Goal: Information Seeking & Learning: Check status

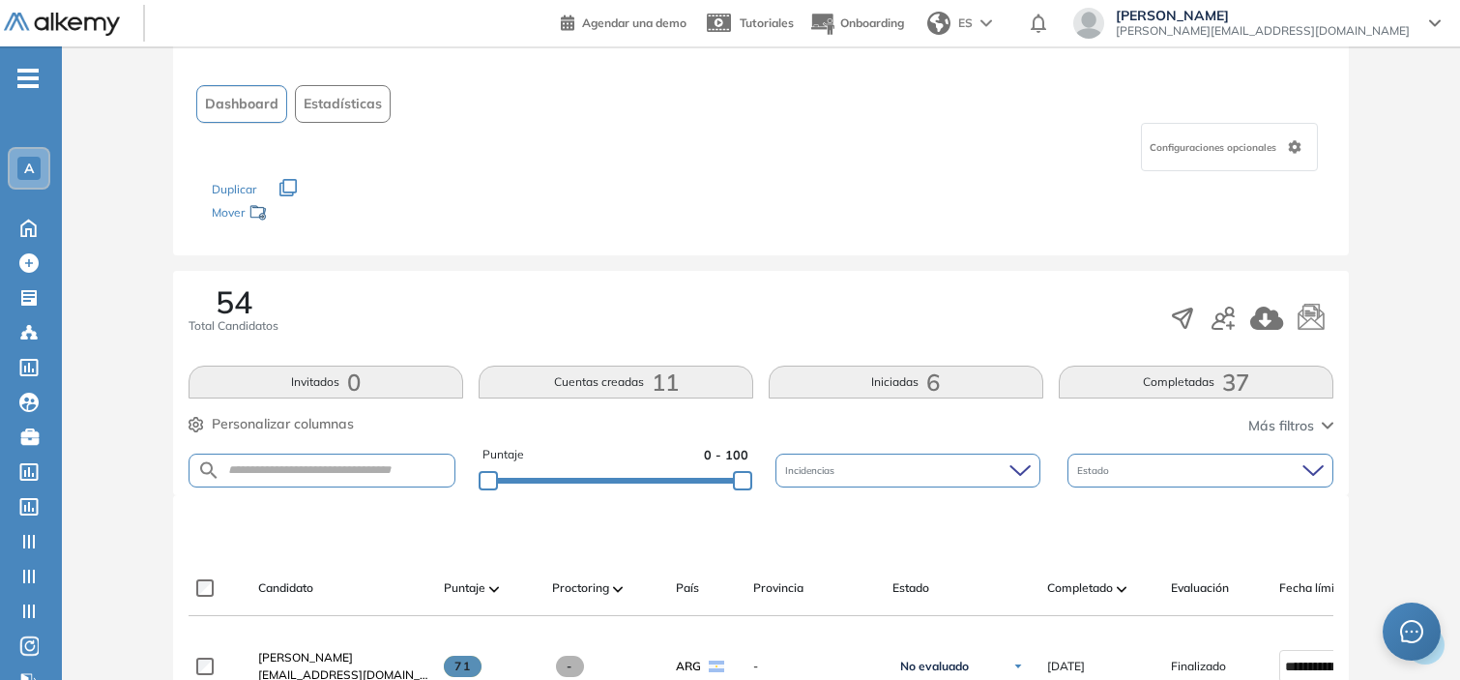
scroll to position [97, 0]
click at [587, 377] on button "Cuentas creadas 11" at bounding box center [615, 379] width 275 height 33
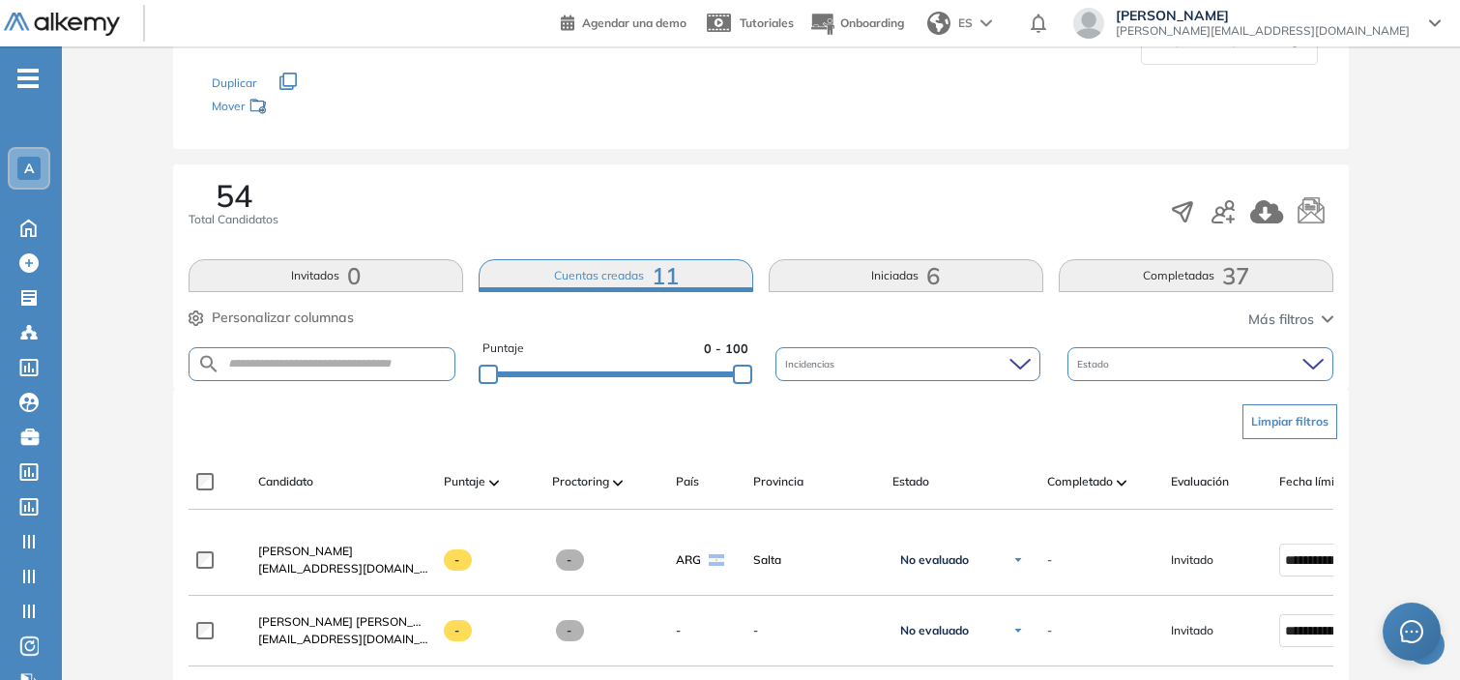
scroll to position [203, 0]
click at [1151, 267] on button "Completadas 37" at bounding box center [1195, 273] width 275 height 33
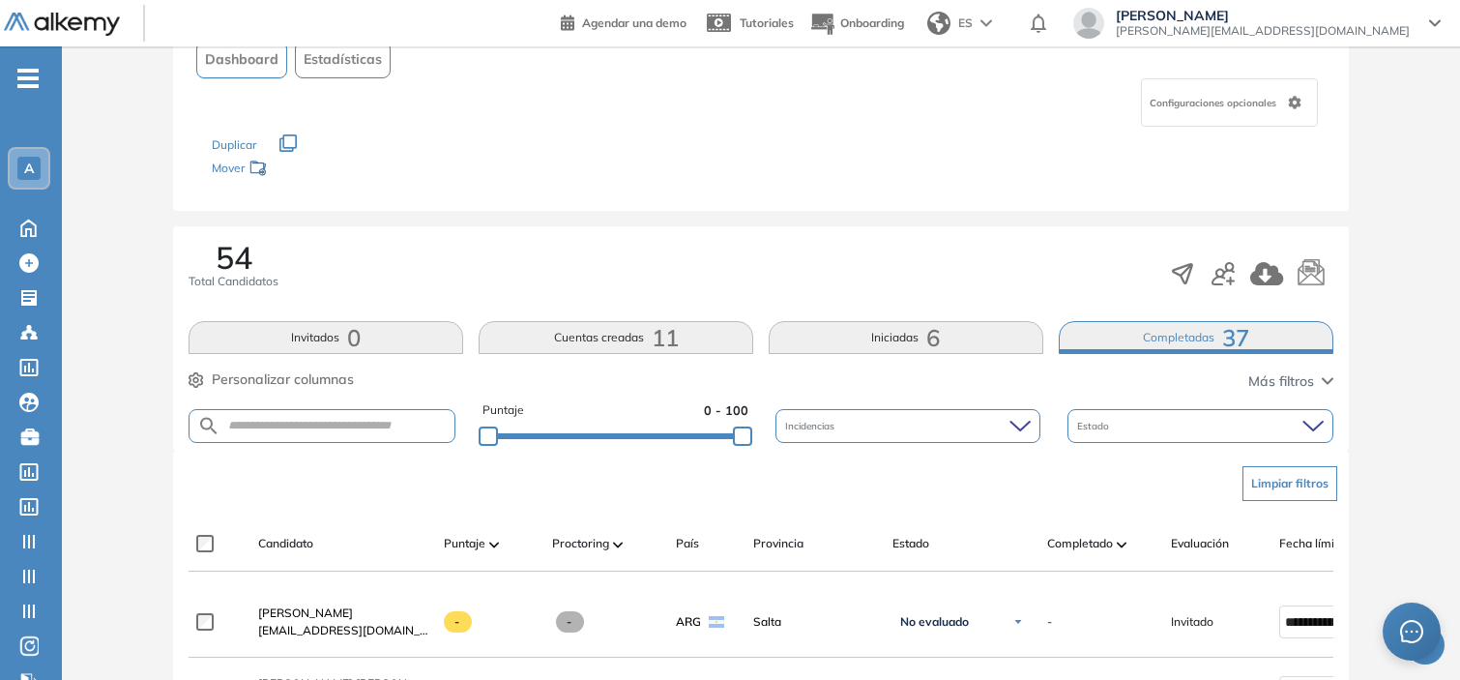
scroll to position [136, 0]
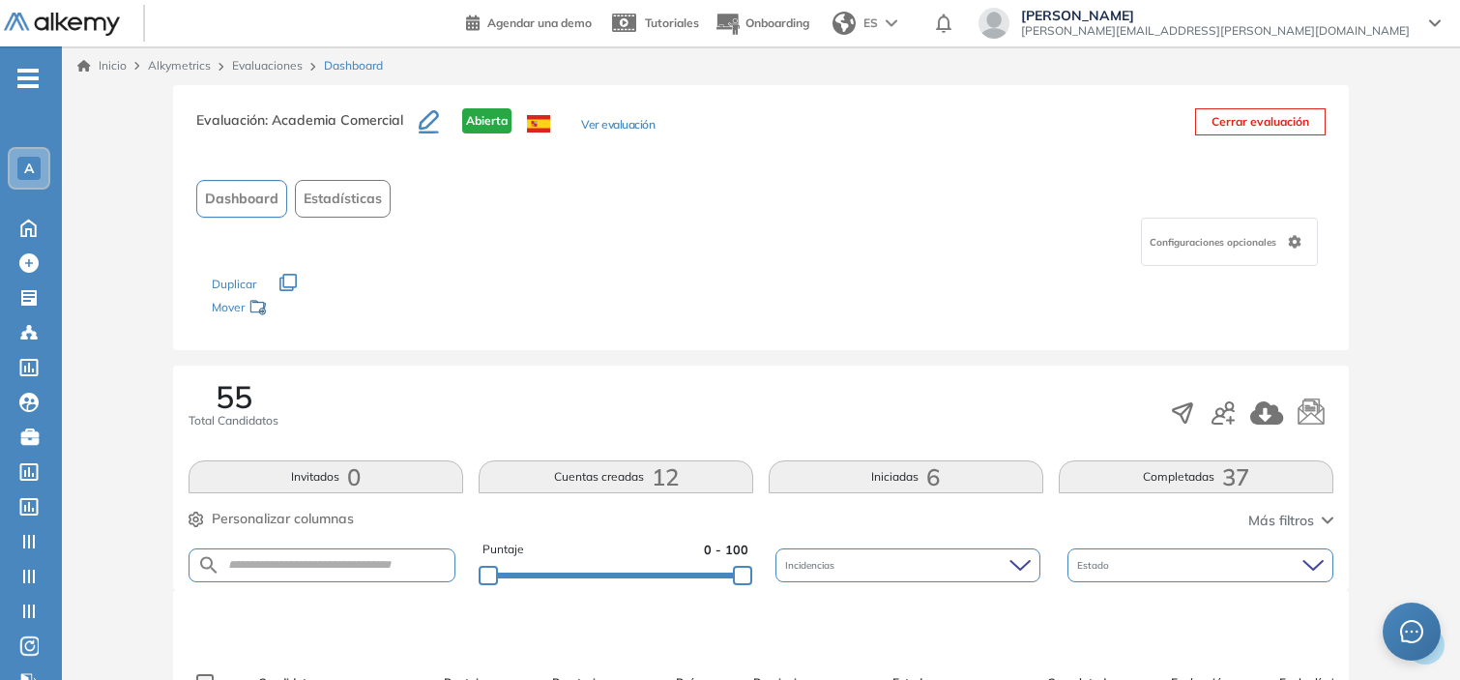
scroll to position [49, 0]
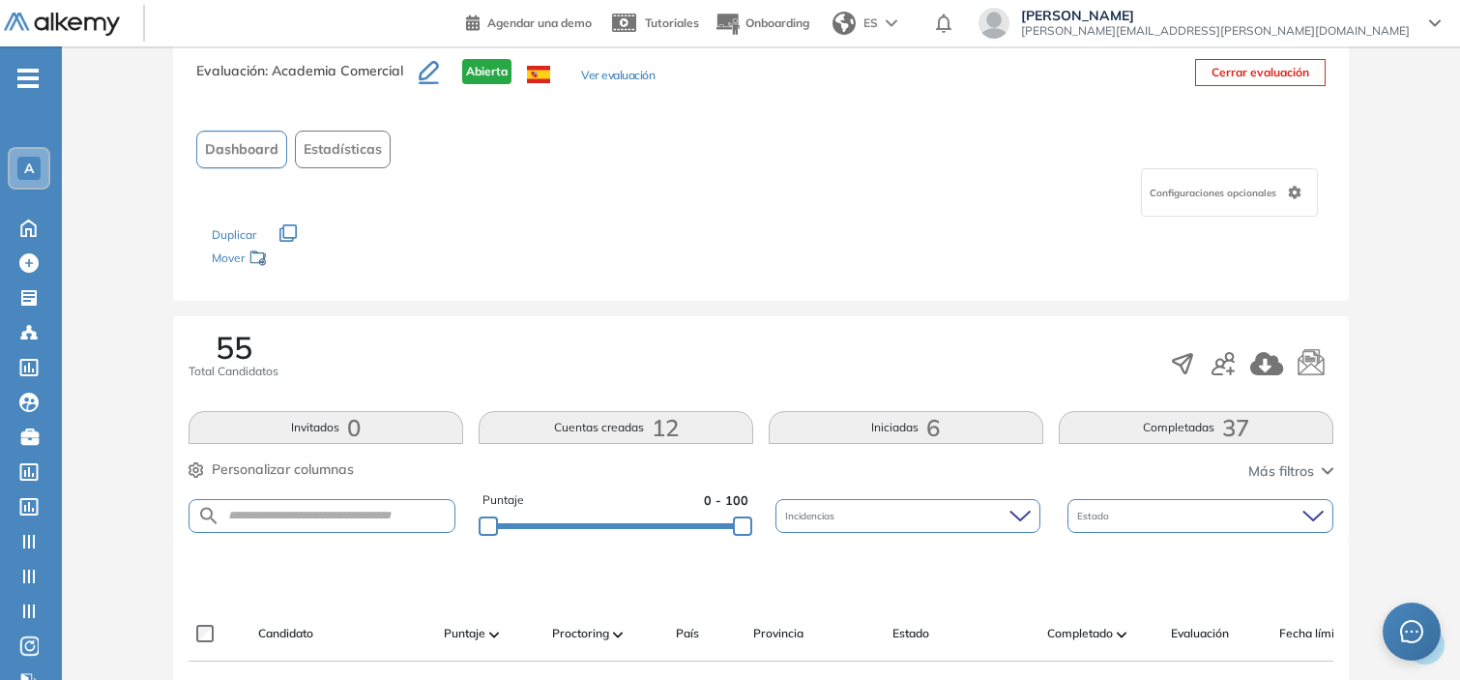
click at [1157, 422] on button "Completadas 37" at bounding box center [1195, 427] width 275 height 33
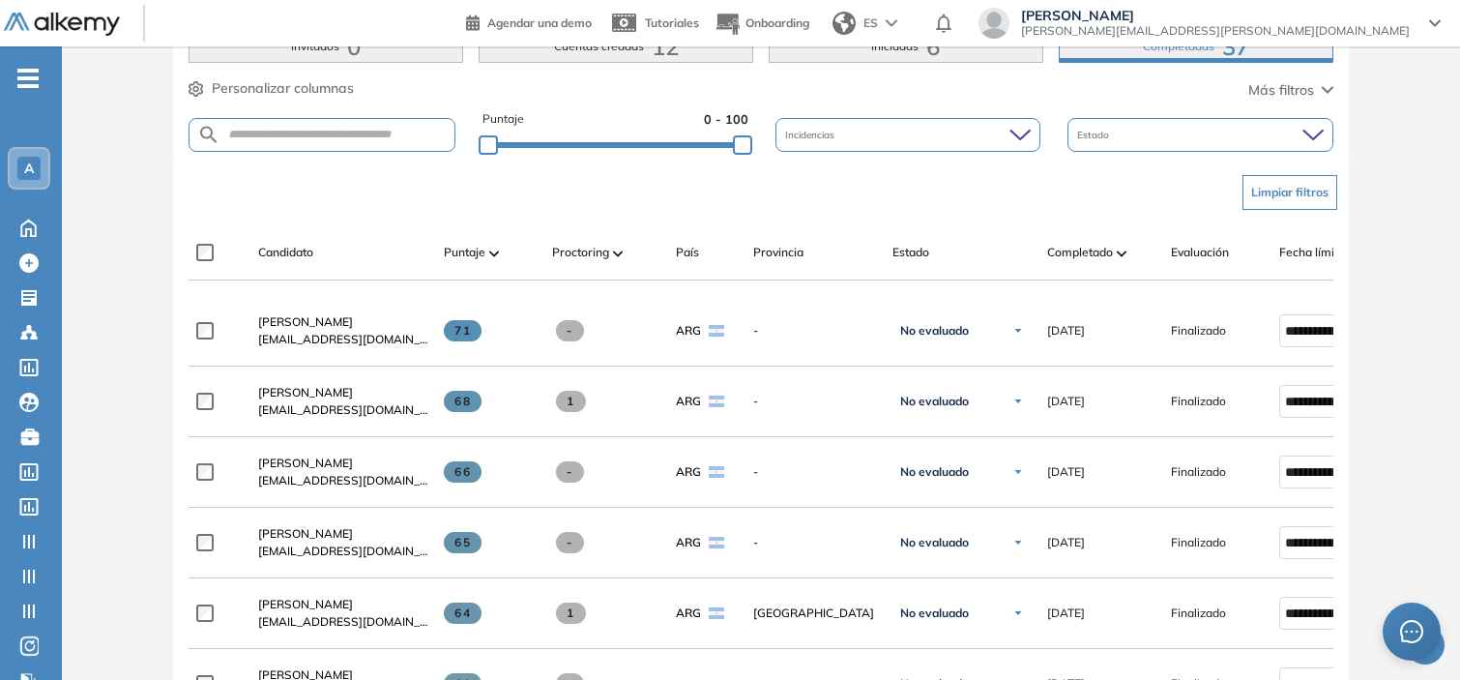
scroll to position [429, 0]
click at [1095, 249] on span "Completado" at bounding box center [1080, 253] width 66 height 17
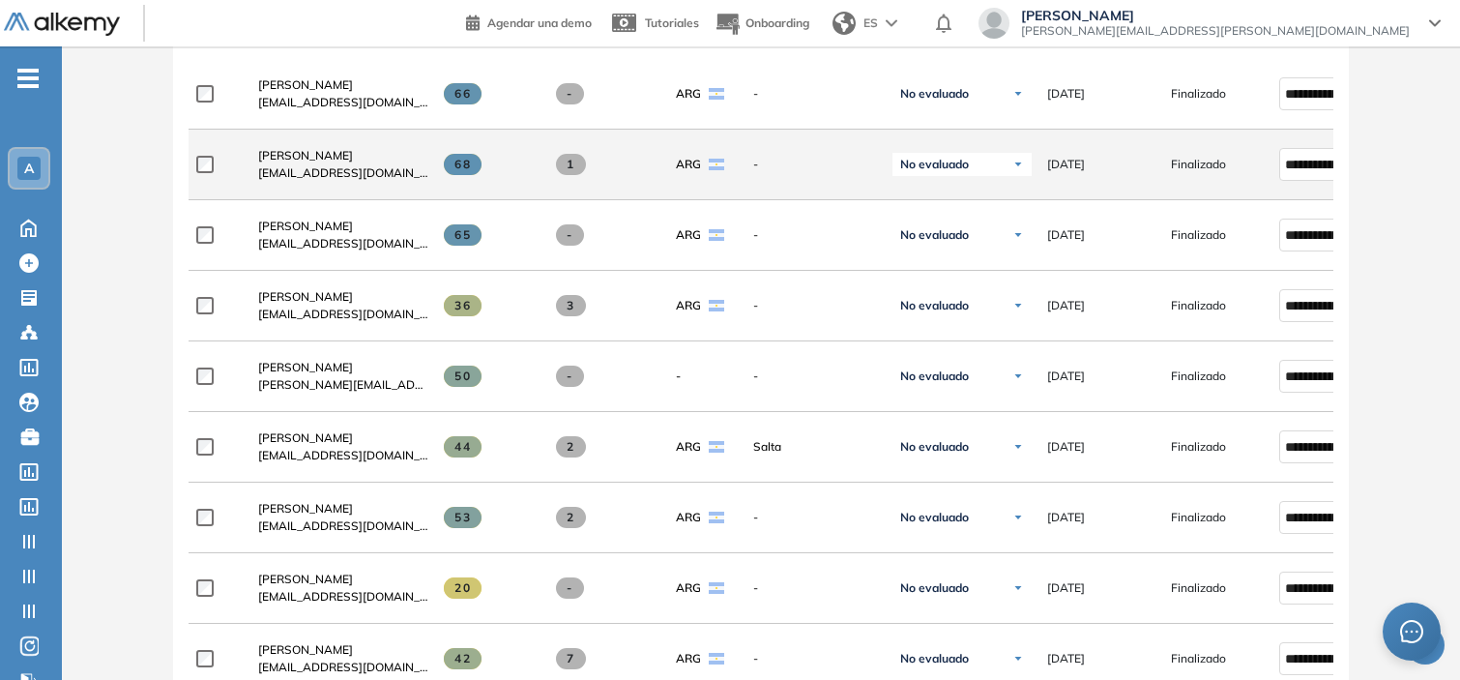
scroll to position [668, 0]
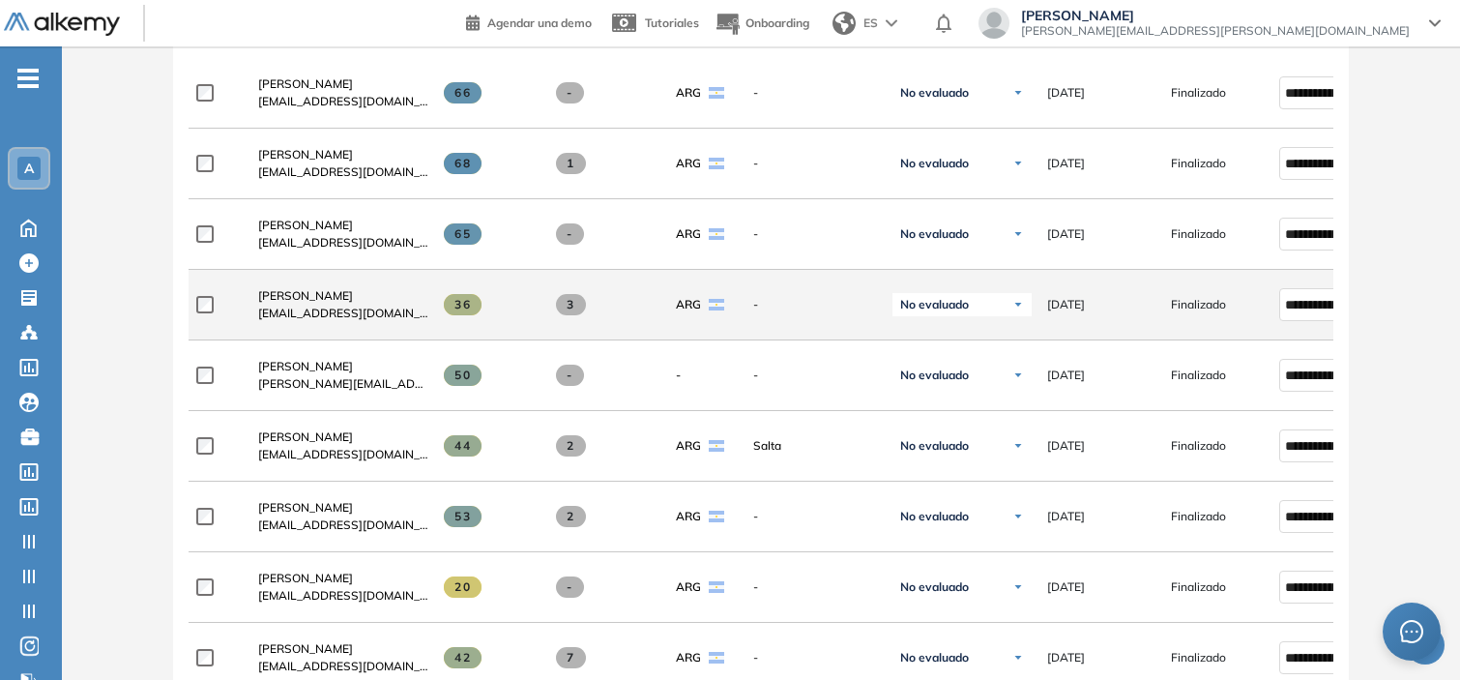
click at [452, 306] on span at bounding box center [463, 304] width 38 height 21
click at [462, 309] on span "36" at bounding box center [463, 304] width 38 height 21
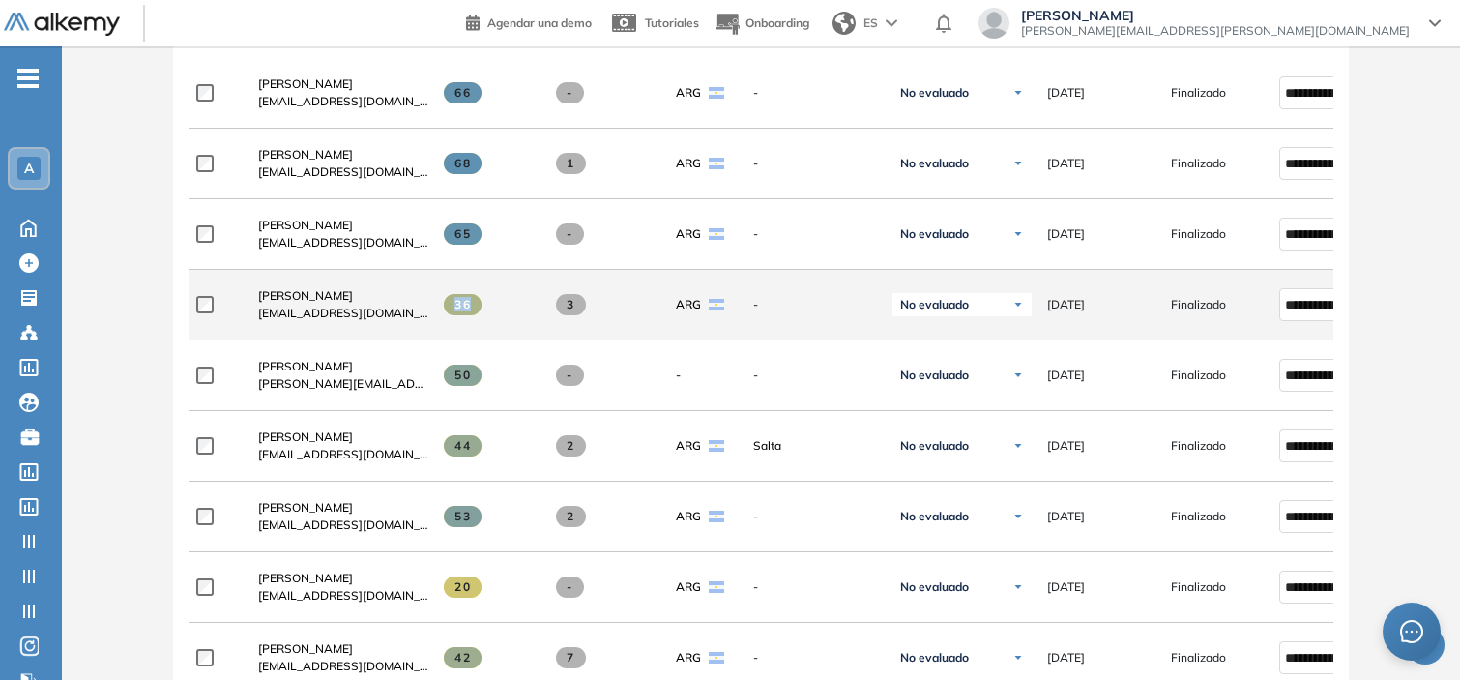
click at [462, 309] on span "36" at bounding box center [463, 304] width 38 height 21
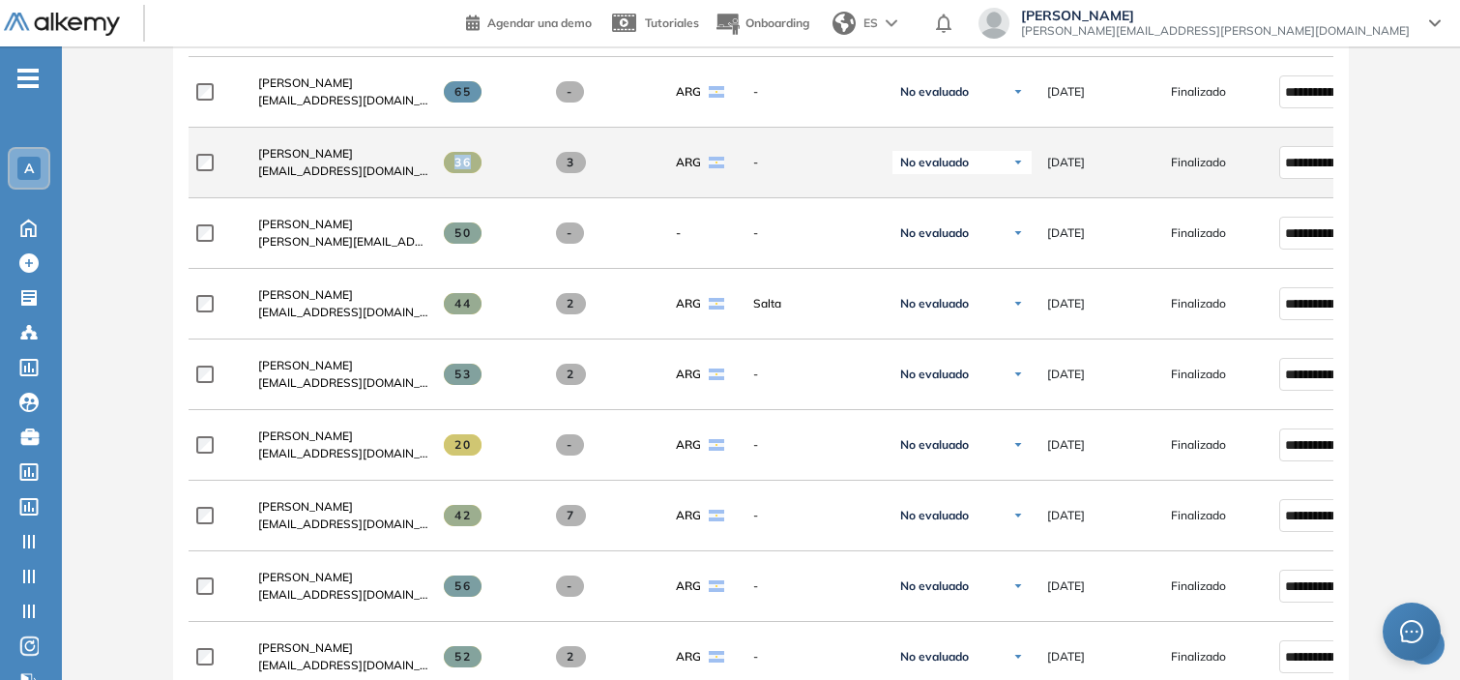
scroll to position [818, 0]
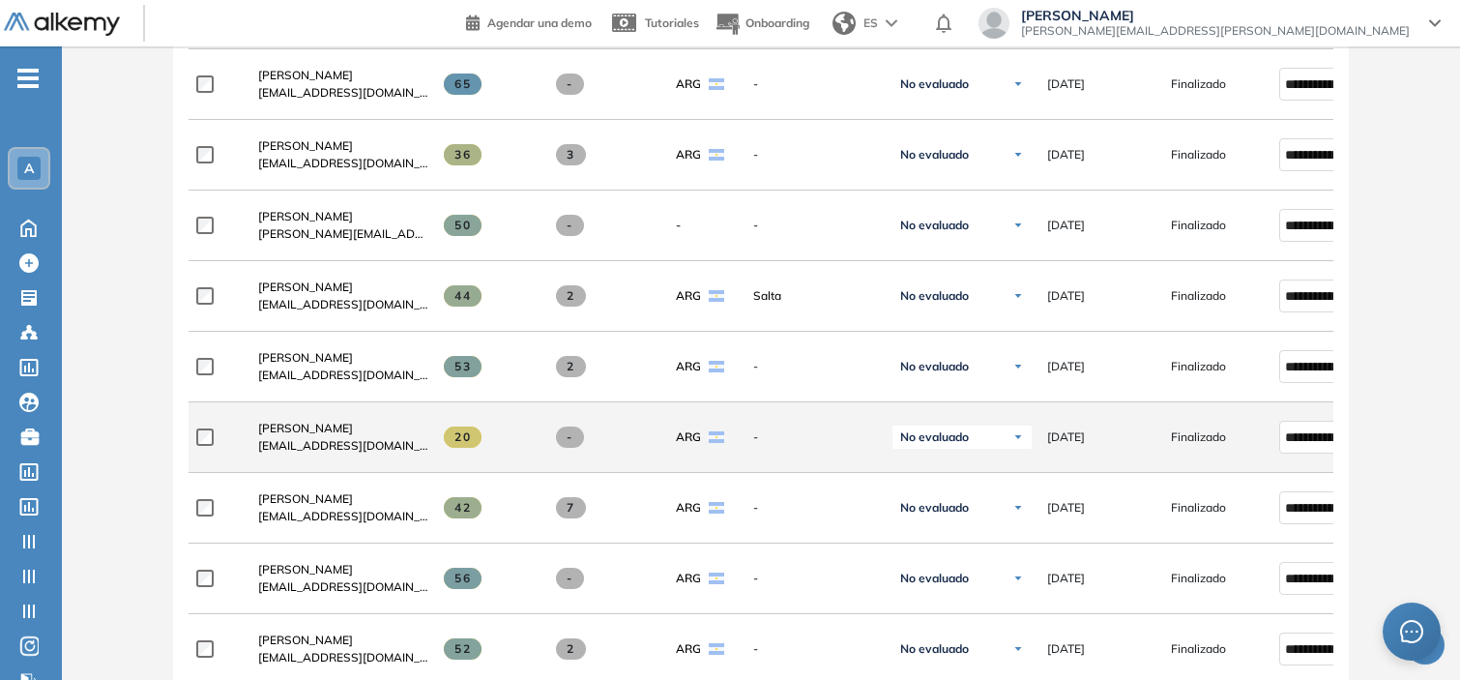
click at [458, 436] on span "20" at bounding box center [463, 436] width 38 height 21
click at [499, 445] on div "20" at bounding box center [490, 436] width 93 height 21
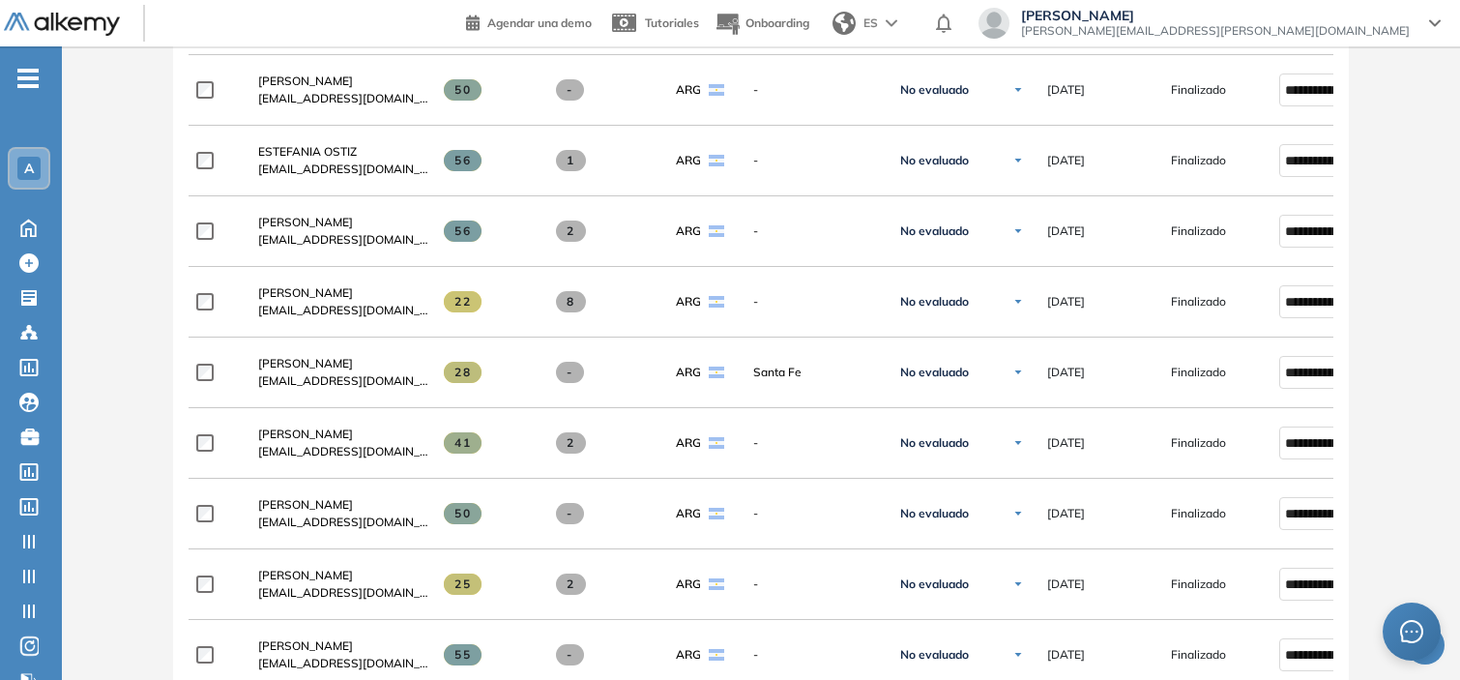
scroll to position [1661, 0]
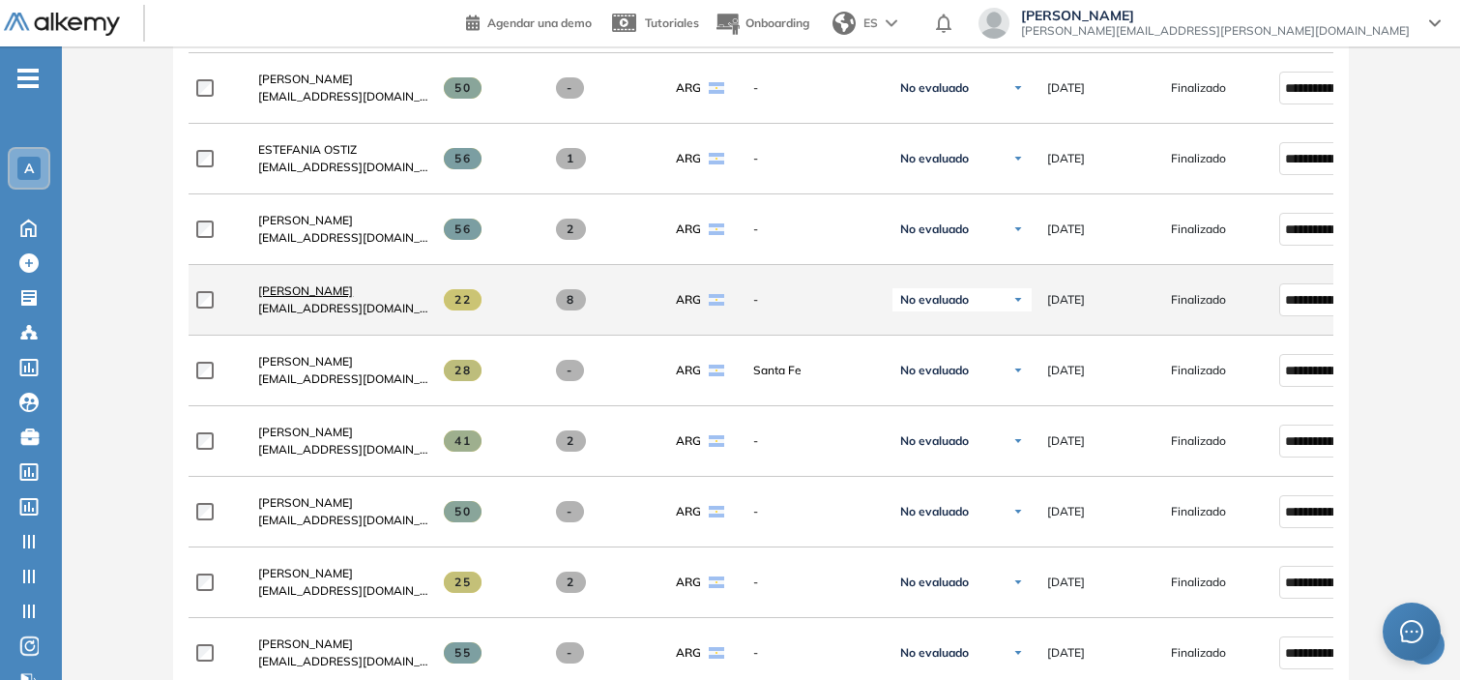
click at [283, 298] on span "Silvia Ruiz" at bounding box center [305, 290] width 95 height 14
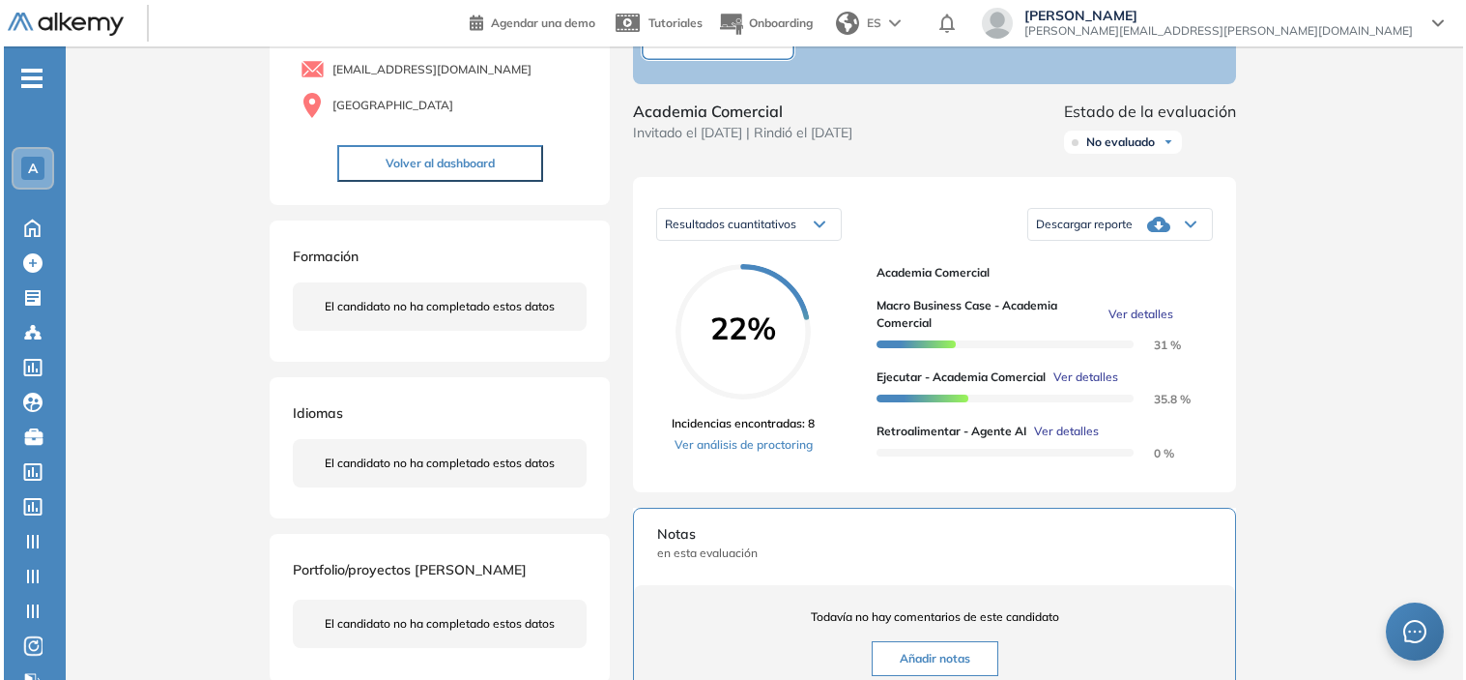
scroll to position [170, 0]
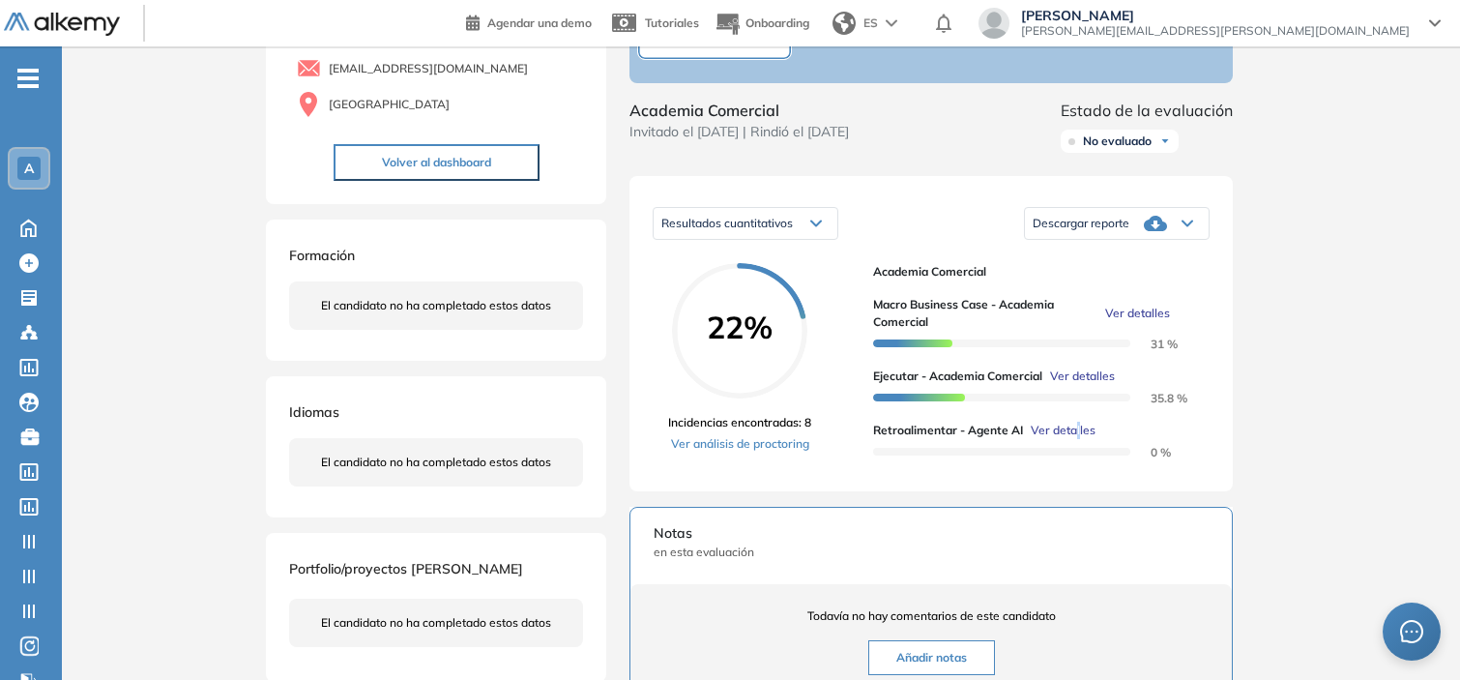
click at [1079, 439] on span "Ver detalles" at bounding box center [1062, 429] width 65 height 17
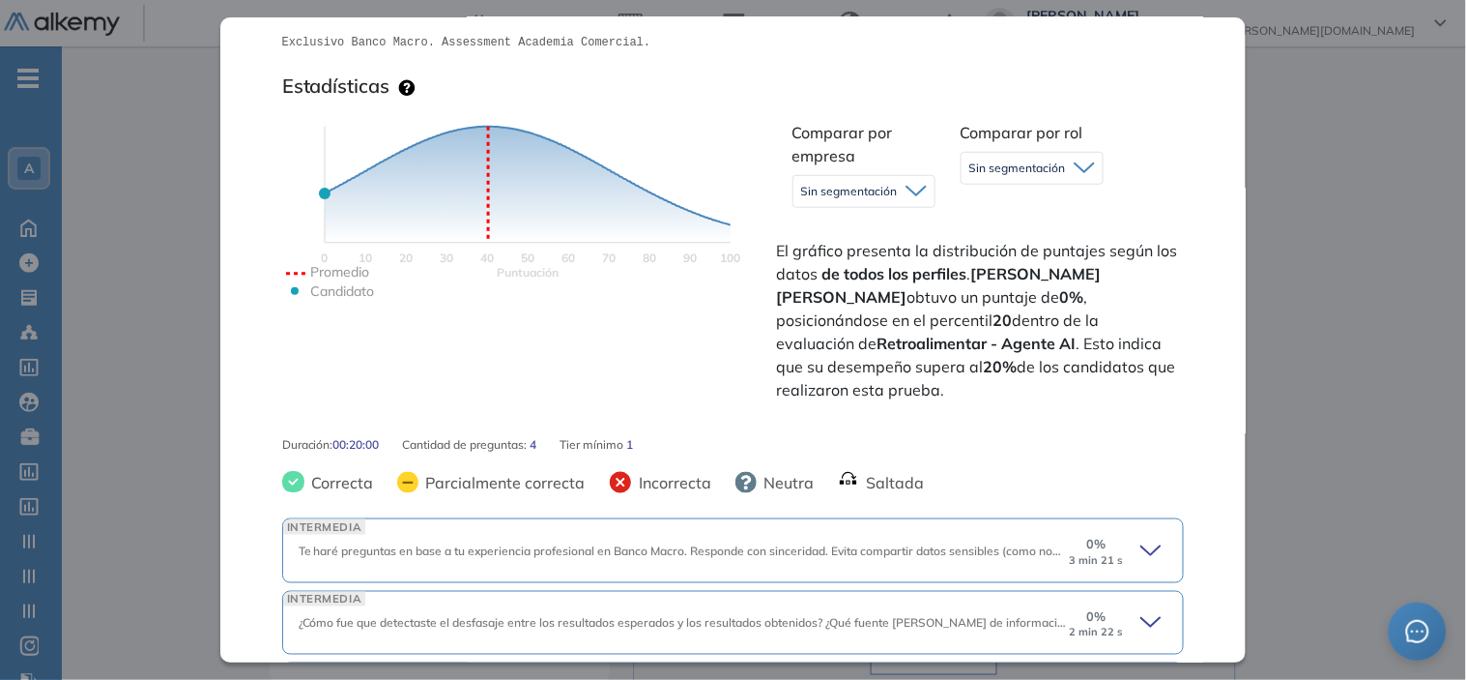
scroll to position [514, 0]
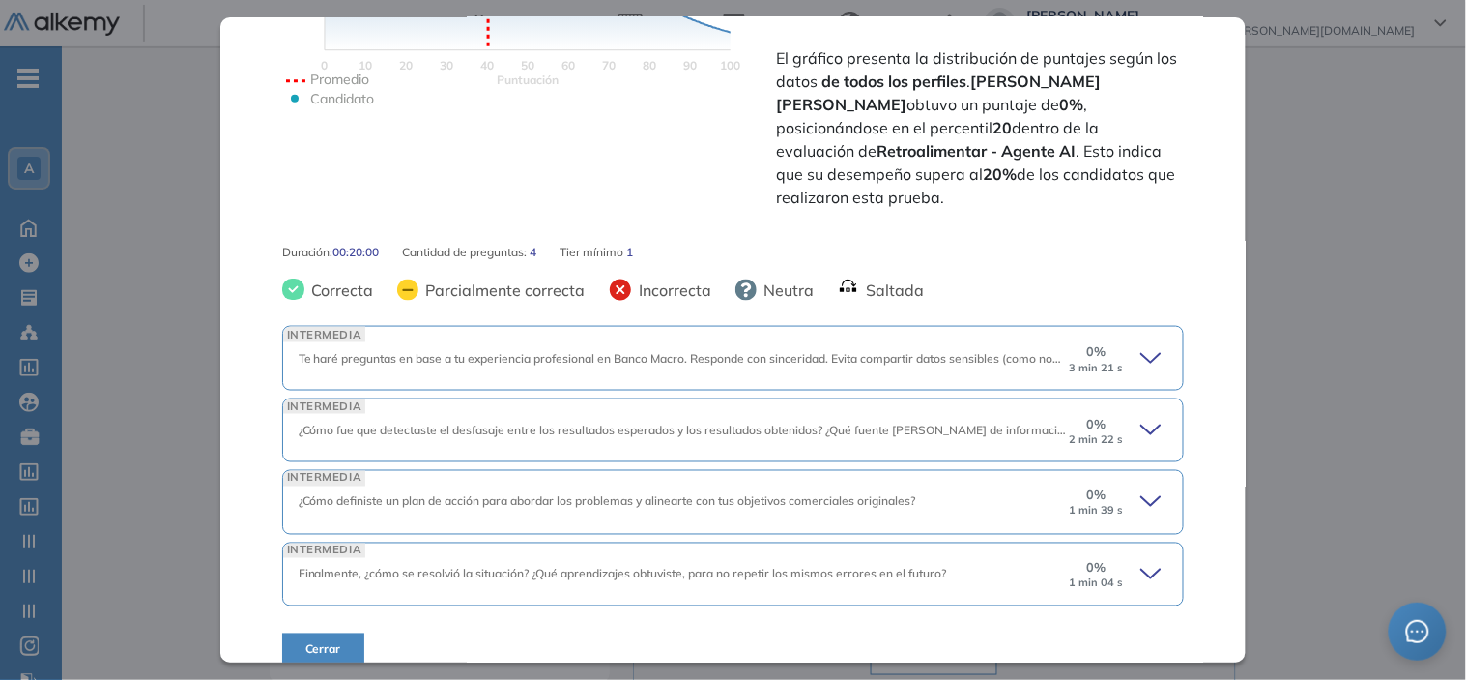
click at [1121, 342] on div "0 % 3 min 21 s" at bounding box center [1117, 357] width 101 height 31
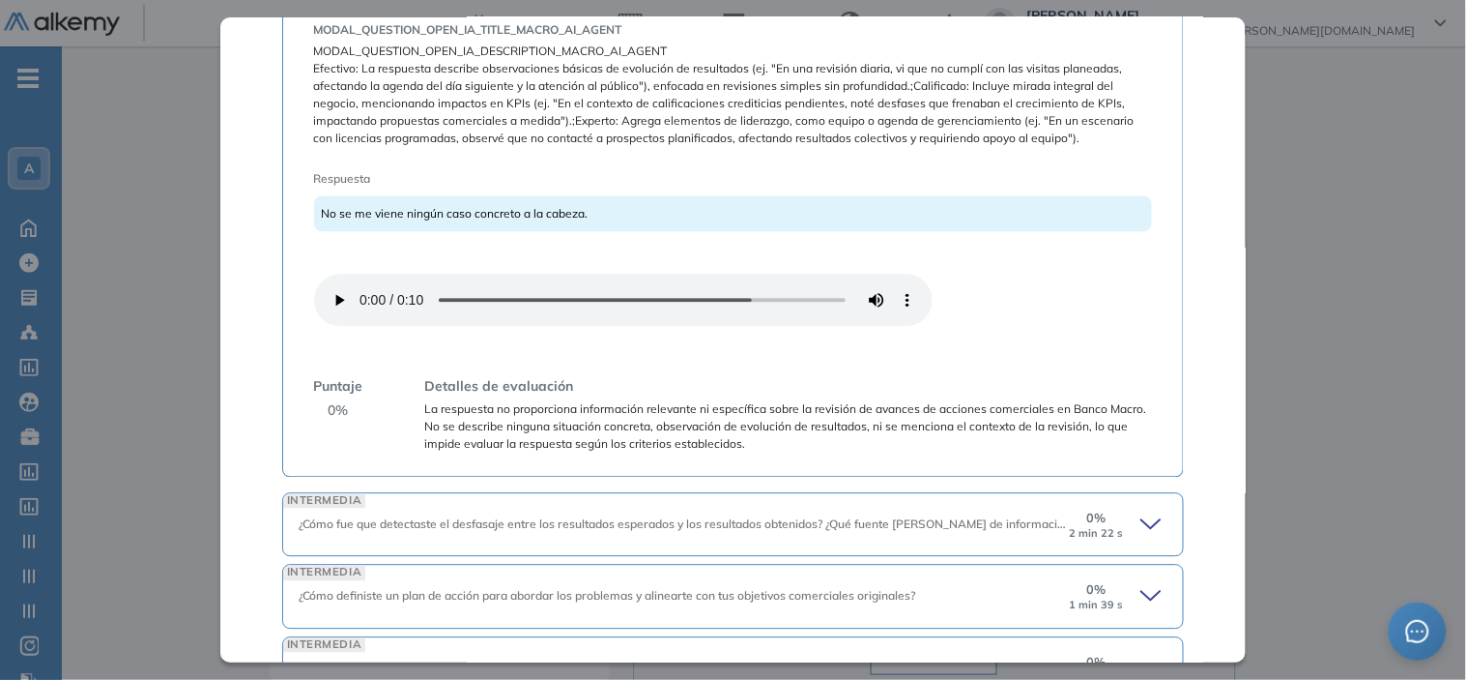
scroll to position [1000, 0]
click at [481, 194] on div "No se me viene ningún caso concreto a la cabeza." at bounding box center [733, 212] width 839 height 36
click at [481, 205] on span "No se me viene ningún caso concreto a la cabeza." at bounding box center [455, 212] width 267 height 14
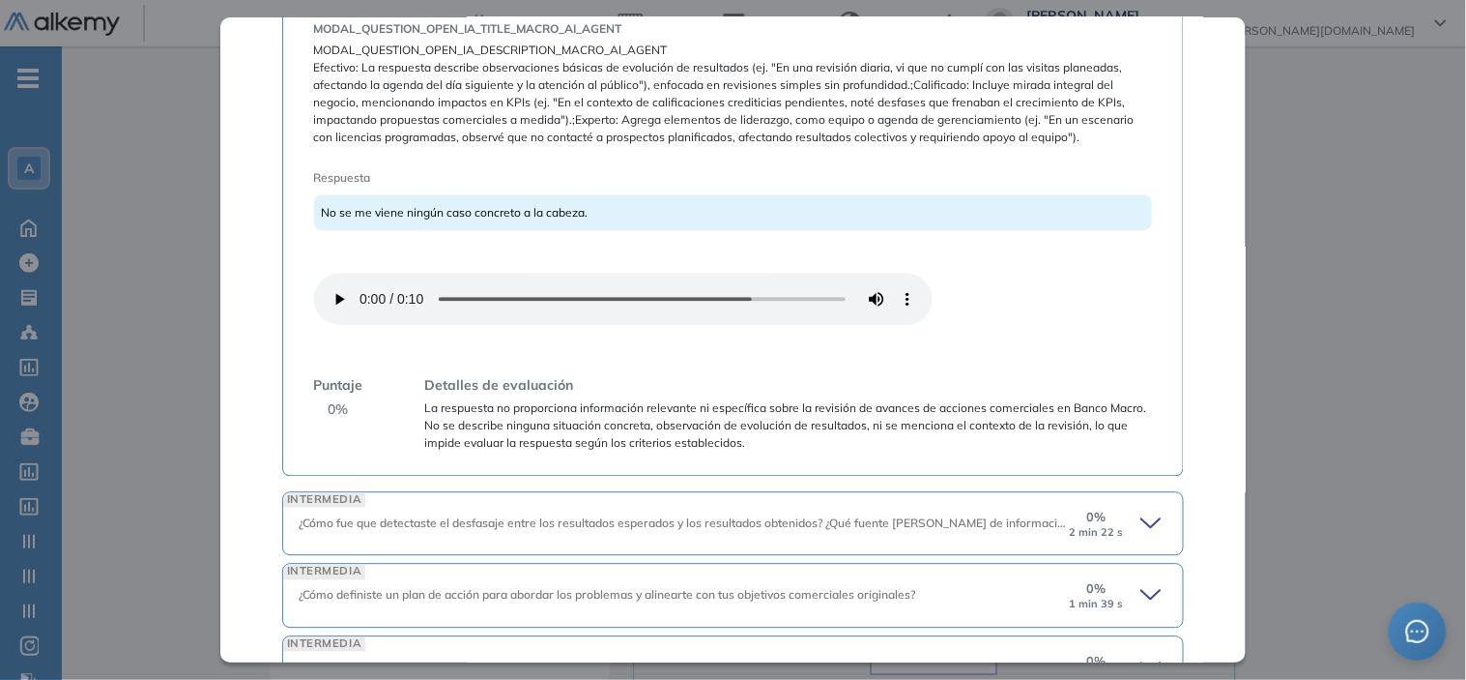
click at [1124, 507] on div "0 % 2 min 22 s" at bounding box center [1117, 522] width 101 height 31
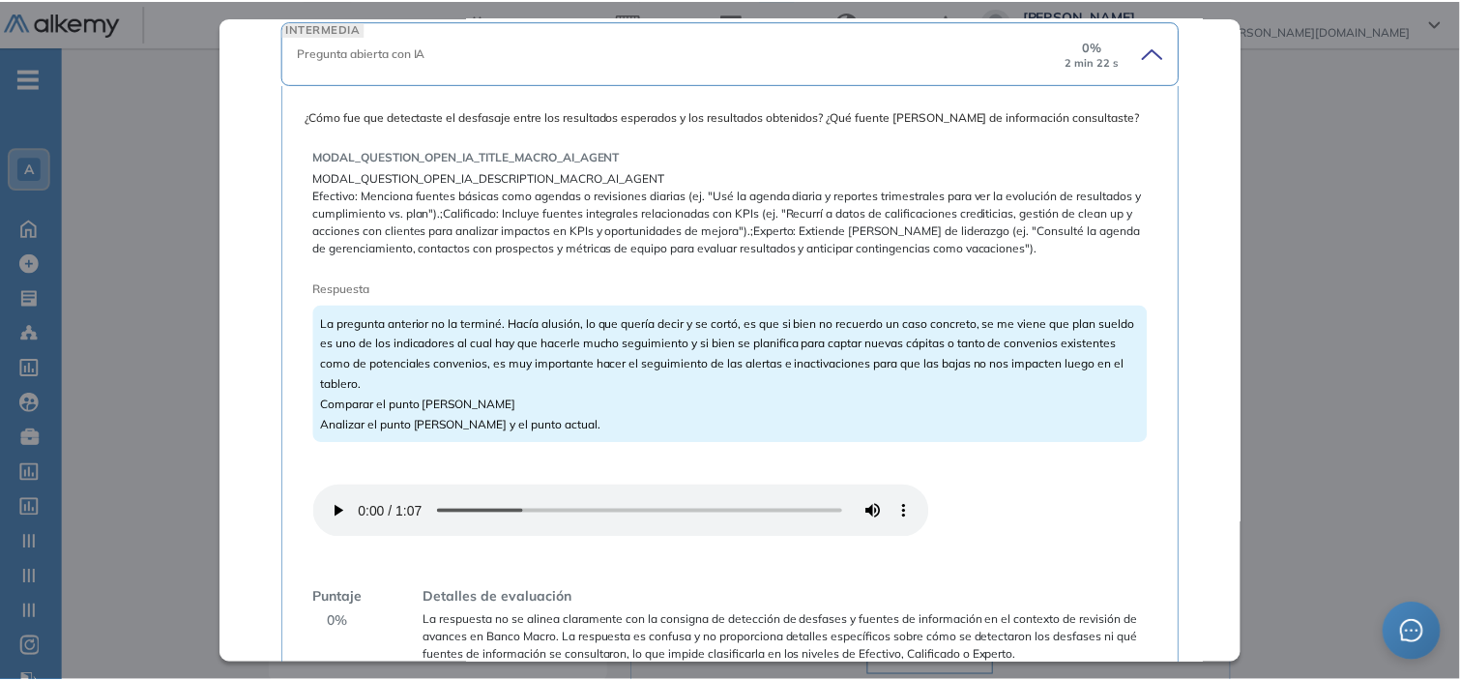
scroll to position [1472, 0]
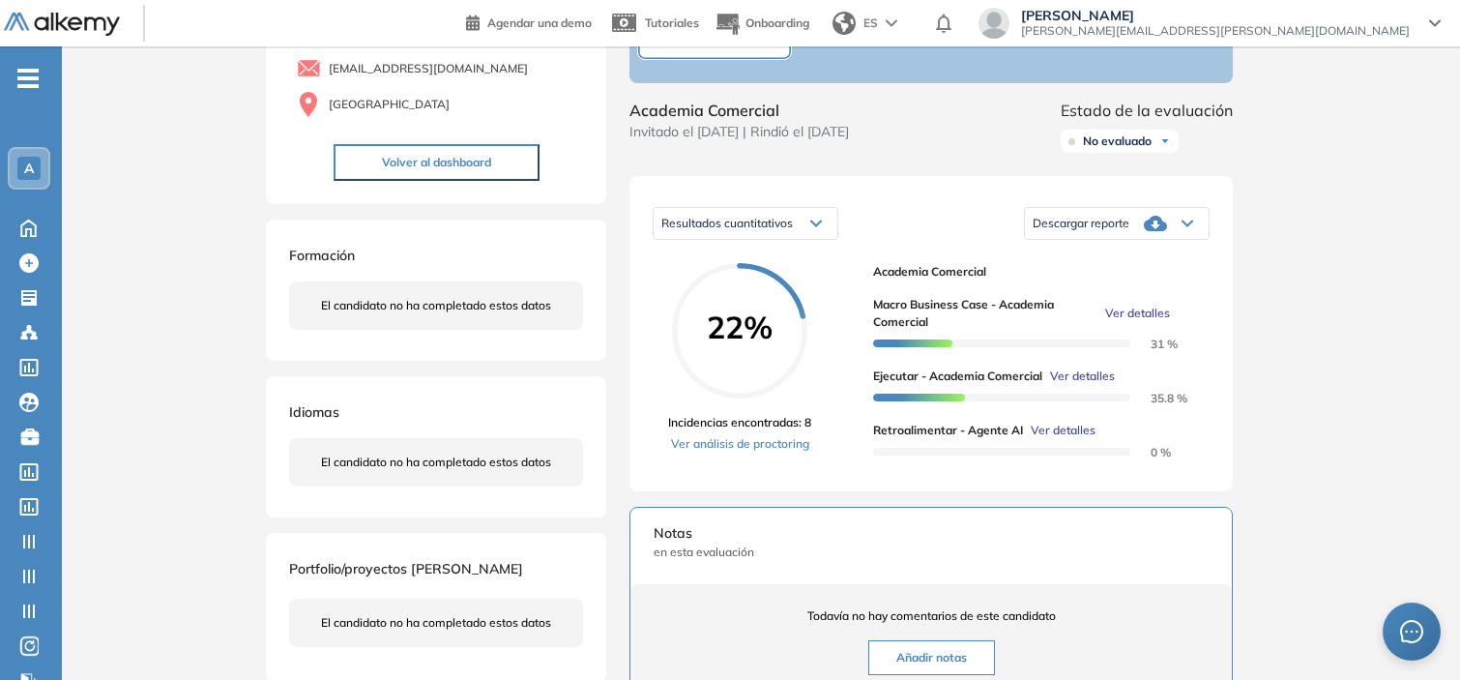
click at [1312, 334] on div "Inicio Alkymetrics Evaluaciones Dashboard Candidato Retroalimentar - Agente AI …" at bounding box center [761, 486] width 1398 height 1220
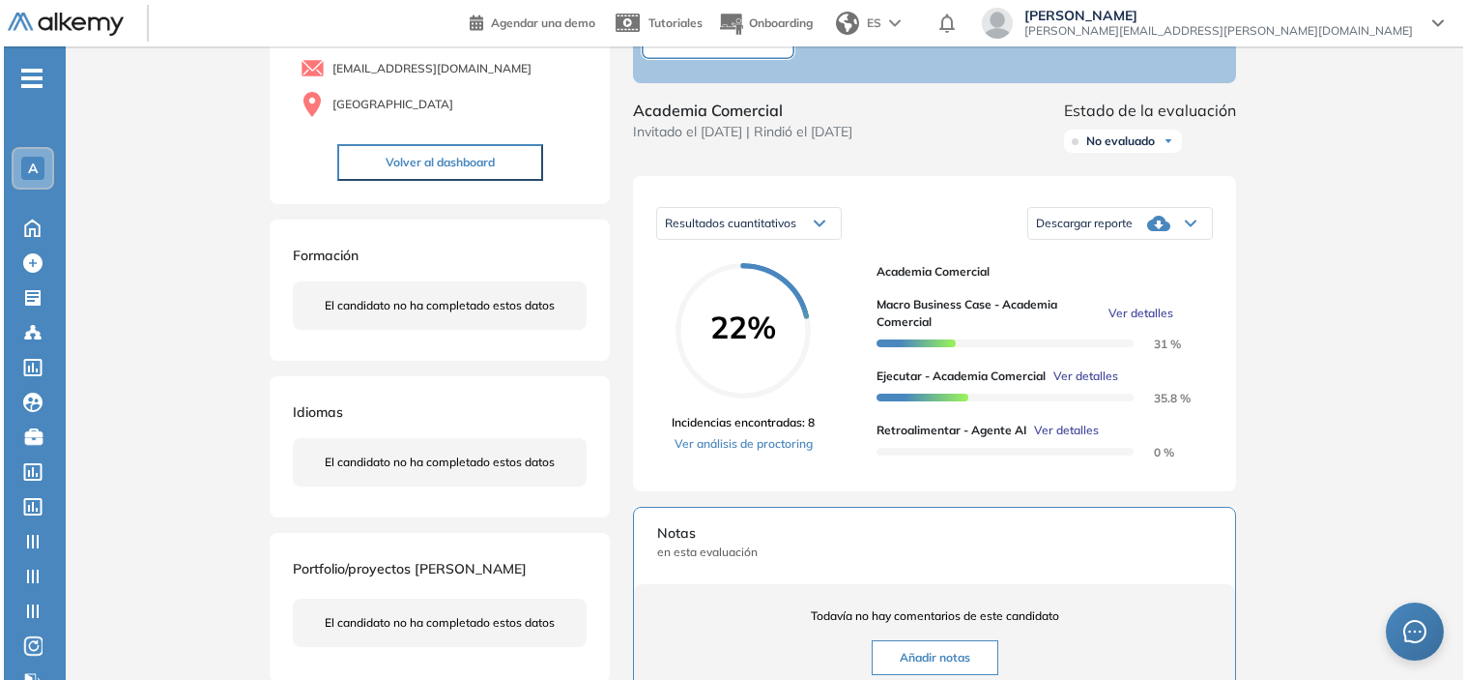
scroll to position [795, 0]
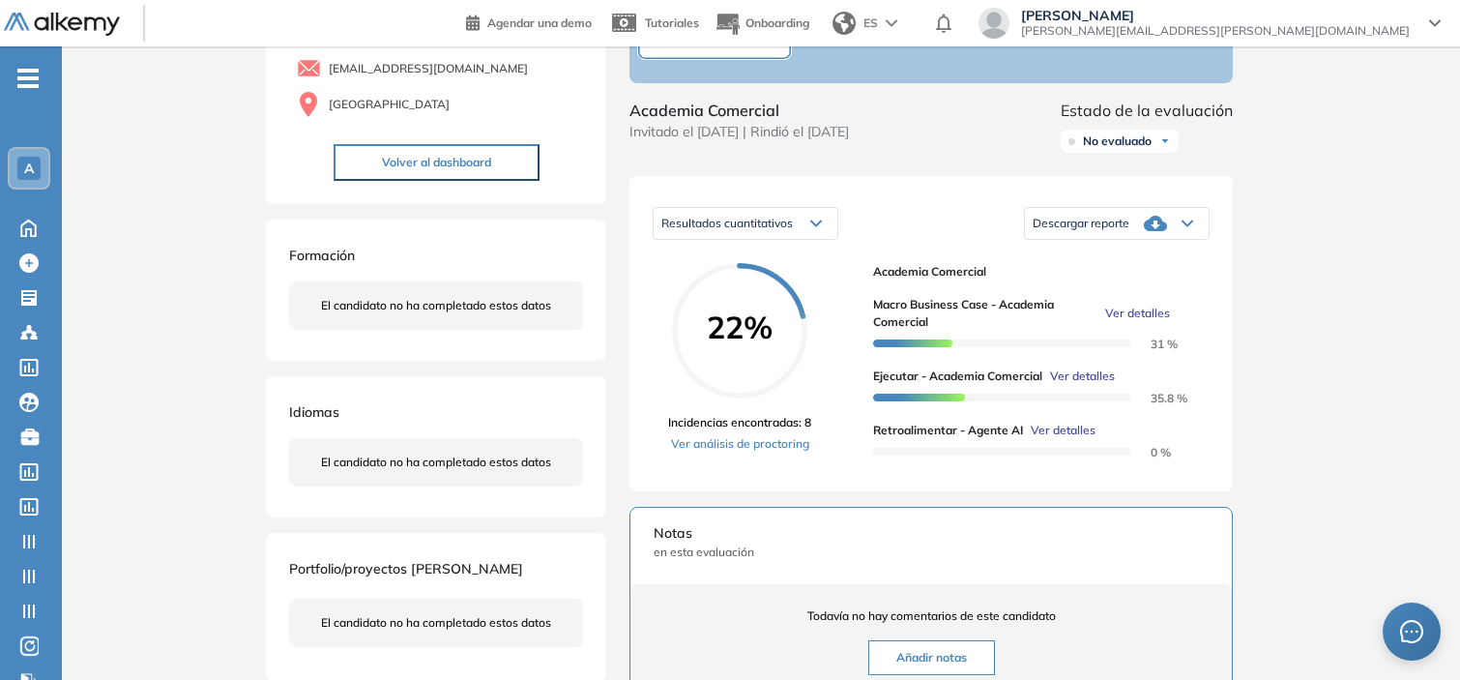
click at [1143, 322] on span "Ver detalles" at bounding box center [1137, 312] width 65 height 17
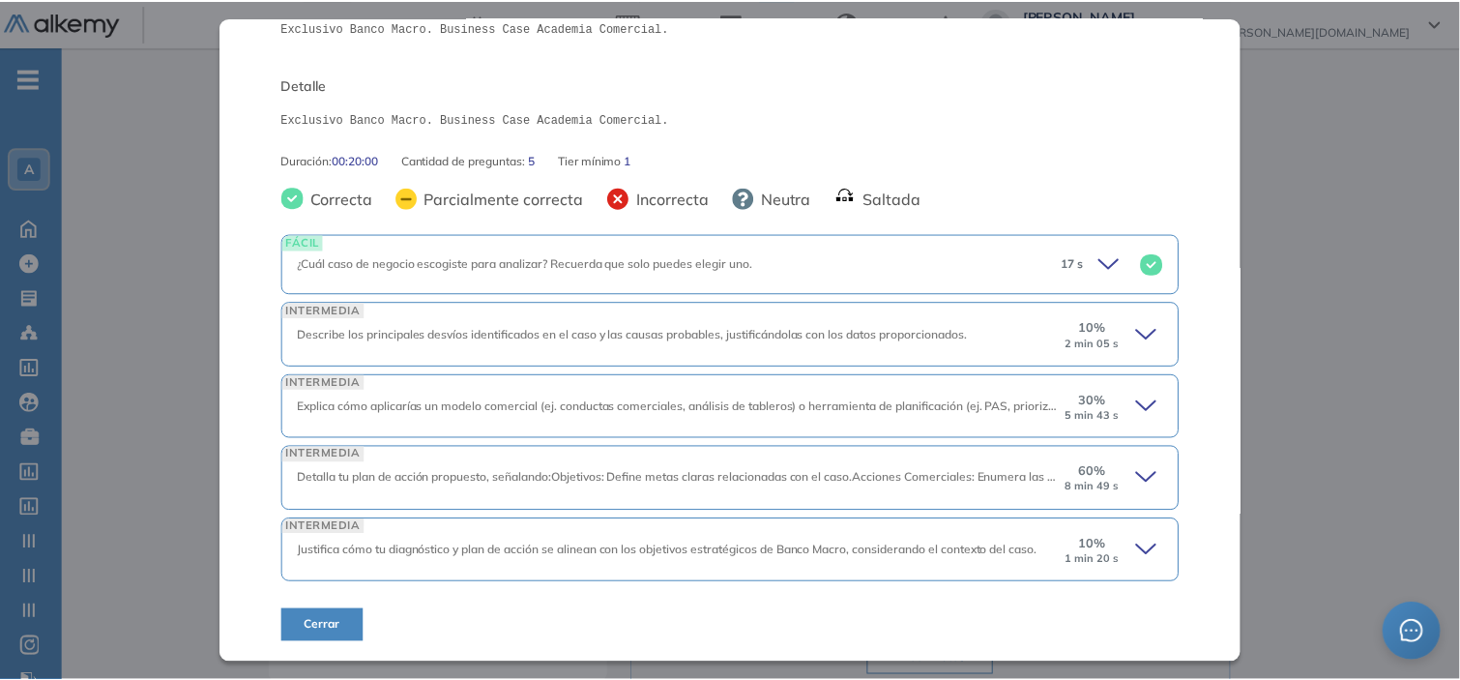
scroll to position [244, 0]
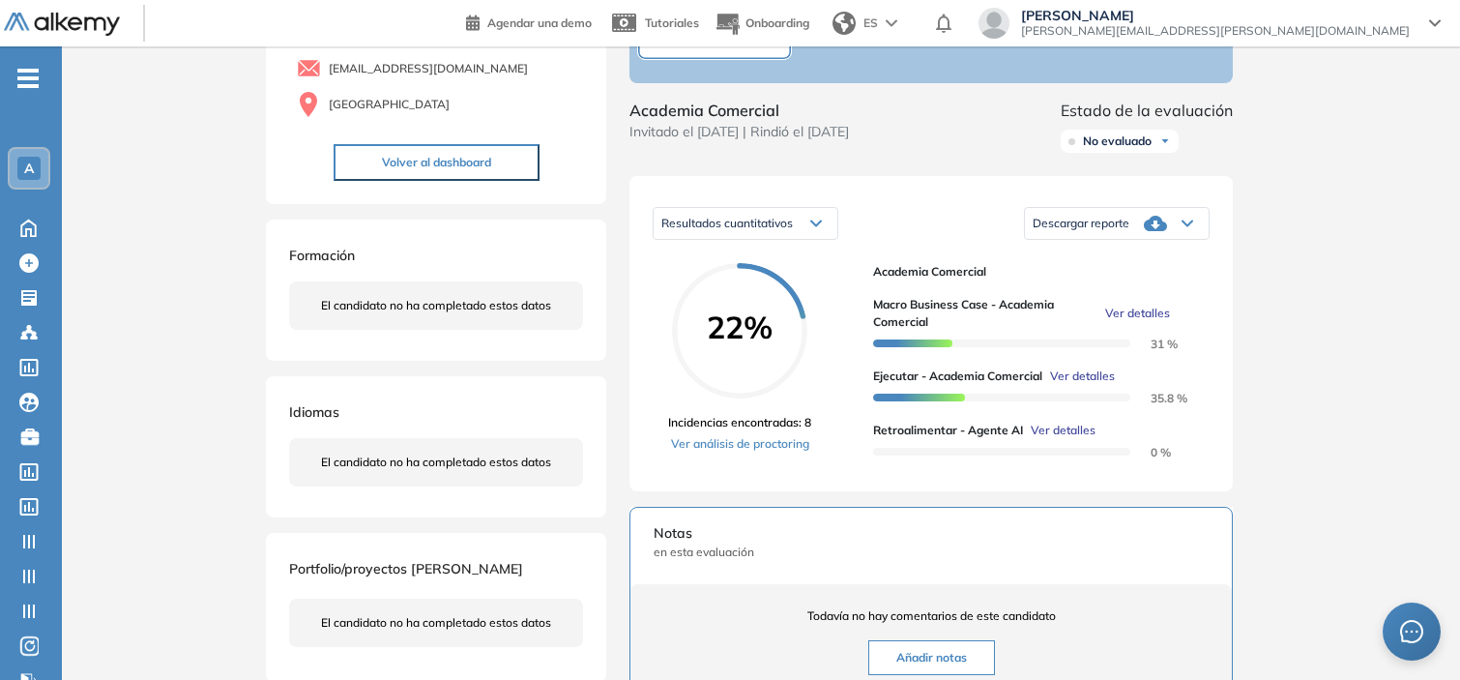
click at [1421, 278] on div "Inicio Alkymetrics Evaluaciones Dashboard Candidato Macro Business Case - Acade…" at bounding box center [761, 486] width 1398 height 1220
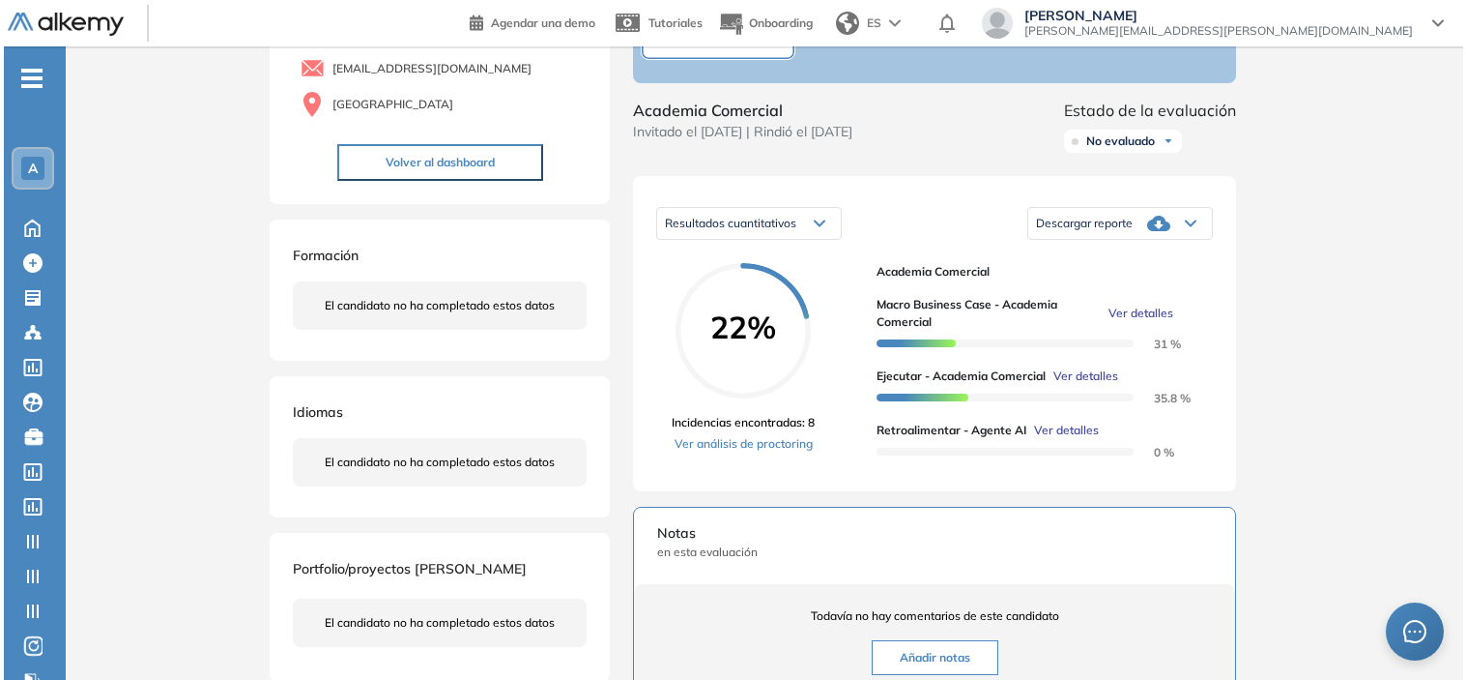
scroll to position [0, 0]
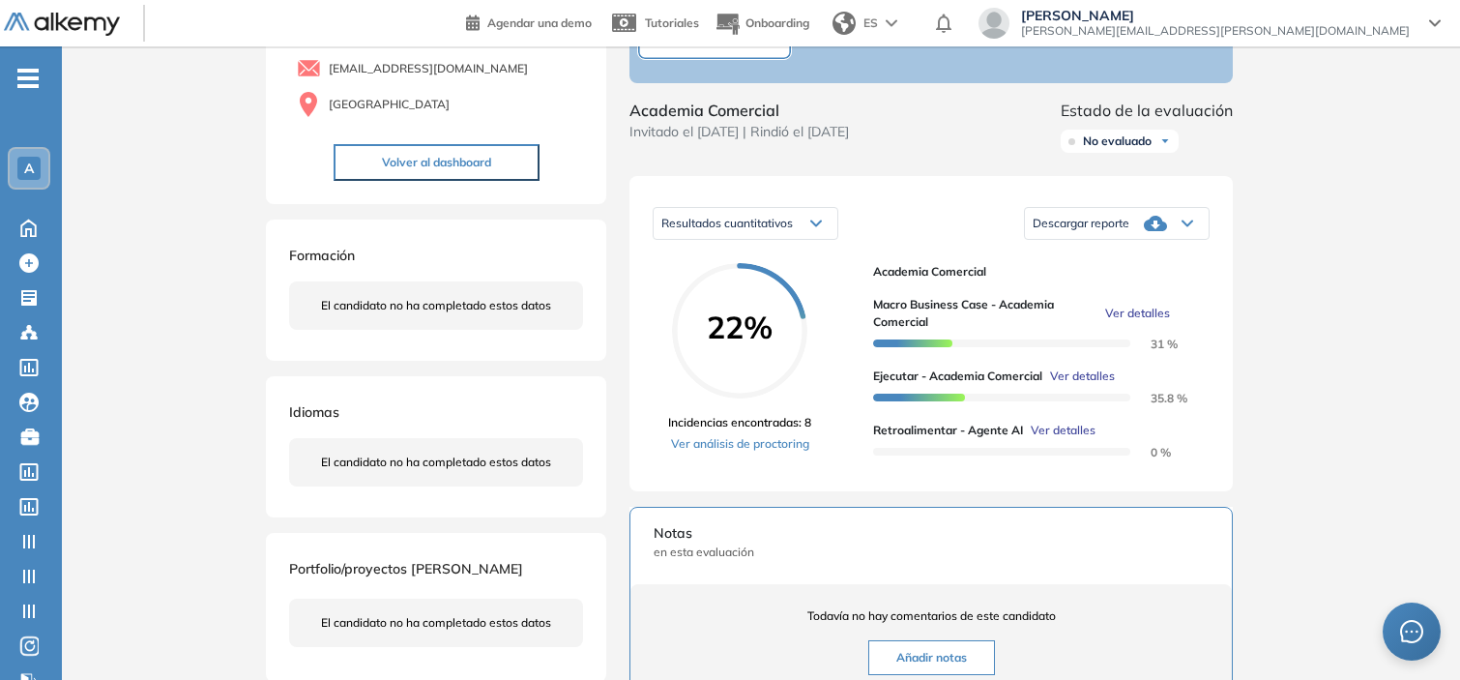
click at [1067, 439] on span "Ver detalles" at bounding box center [1062, 429] width 65 height 17
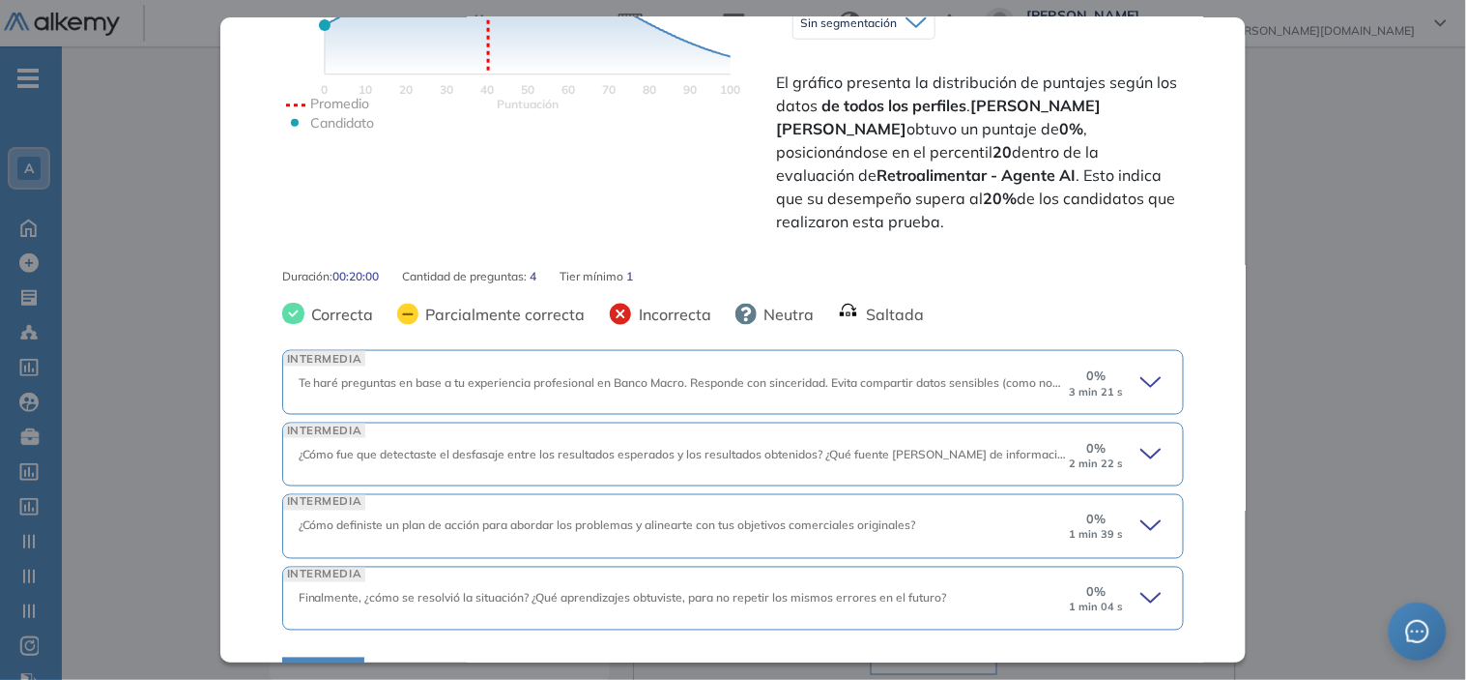
scroll to position [491, 0]
click at [1141, 368] on icon at bounding box center [1154, 381] width 27 height 27
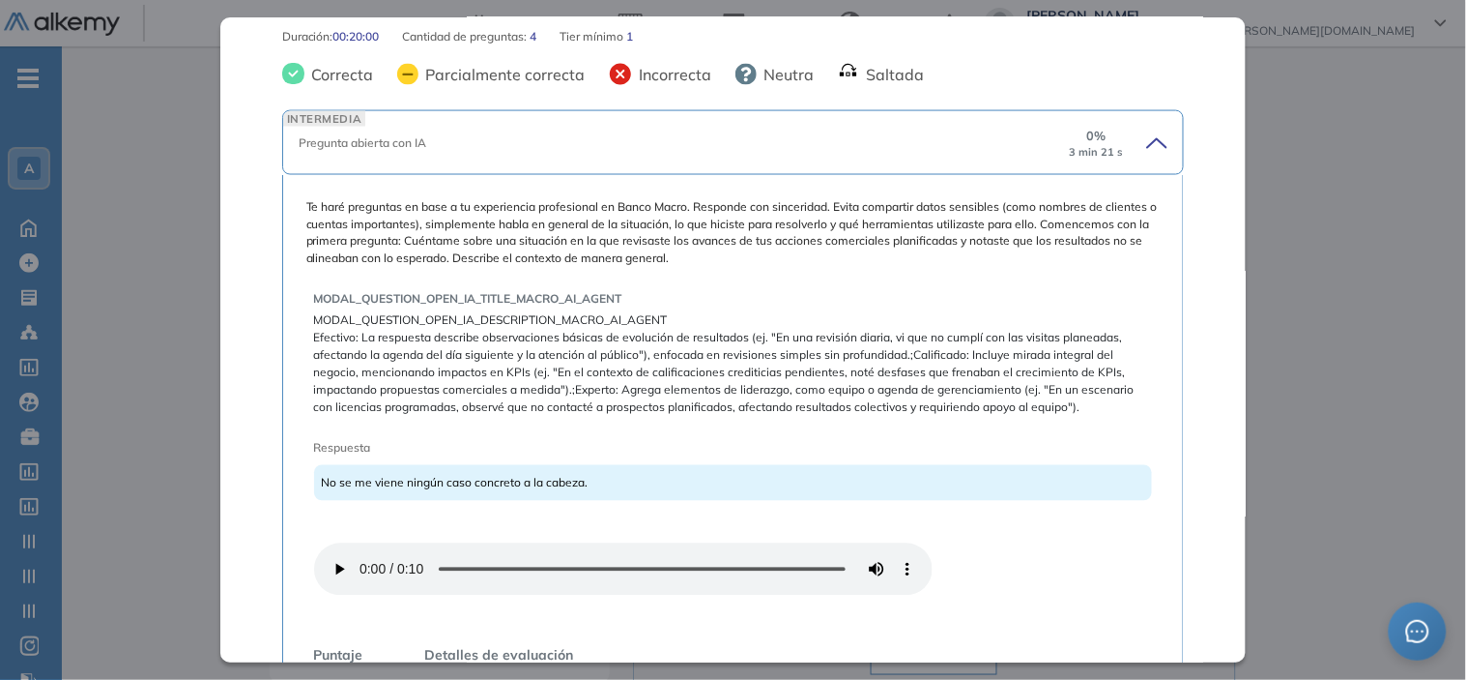
scroll to position [731, 0]
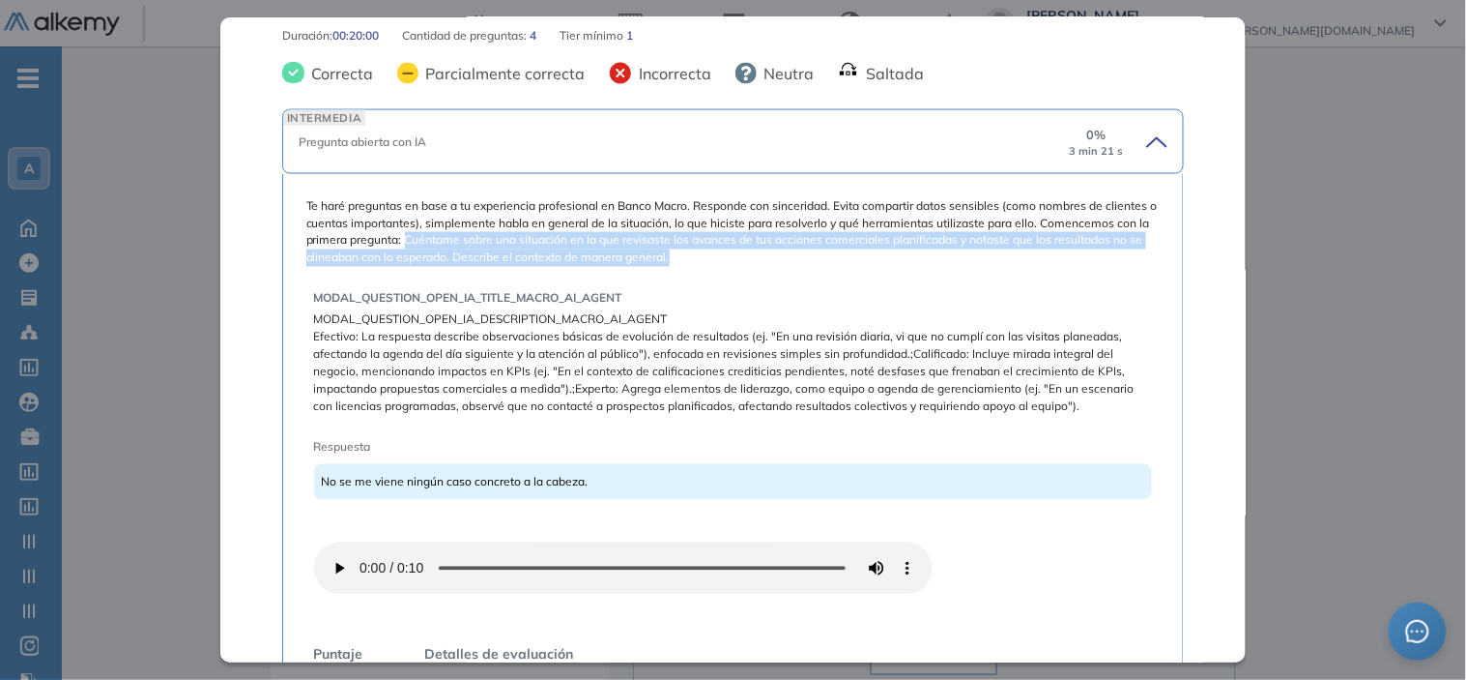
drag, startPoint x: 514, startPoint y: 214, endPoint x: 806, endPoint y: 233, distance: 292.6
click at [806, 233] on span "Te haré preguntas en base a tu experiencia profesional en Banco Macro. Responde…" at bounding box center [733, 232] width 854 height 70
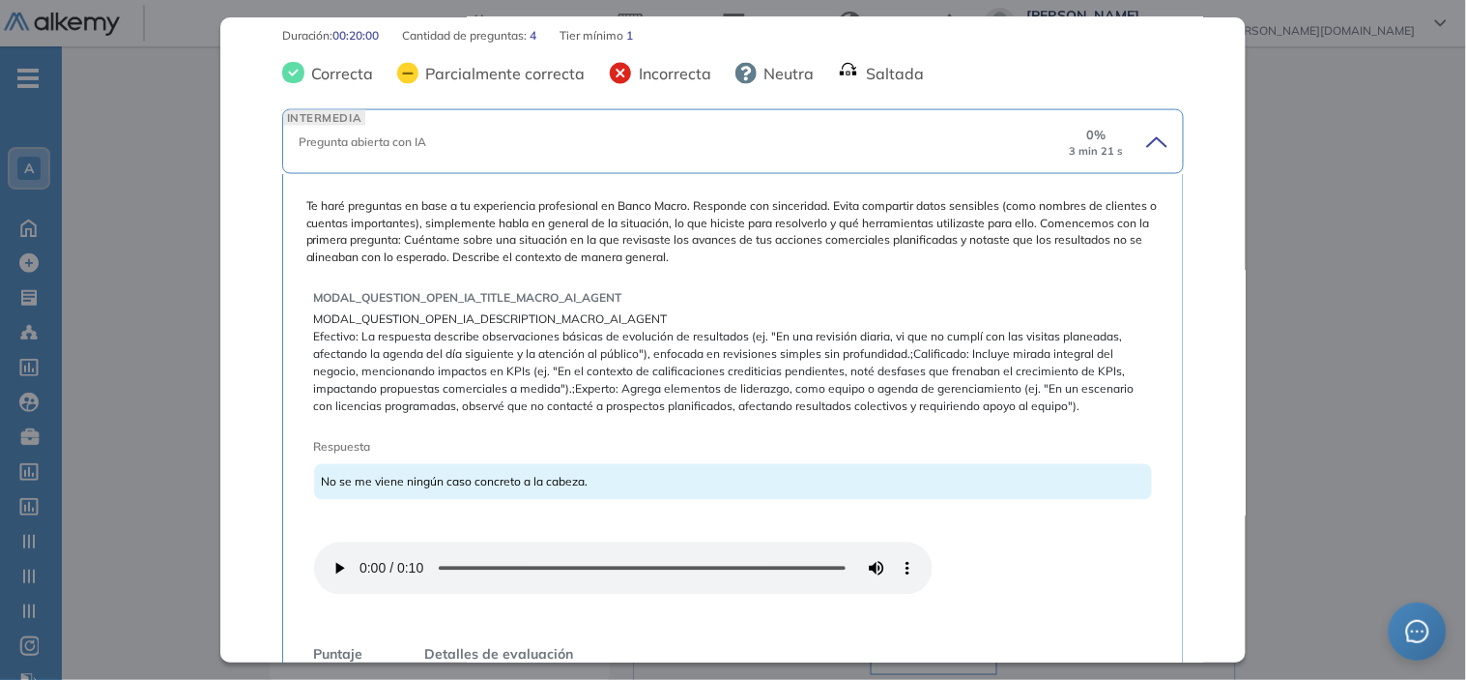
click at [564, 475] on span "No se me viene ningún caso concreto a la cabeza." at bounding box center [455, 482] width 267 height 14
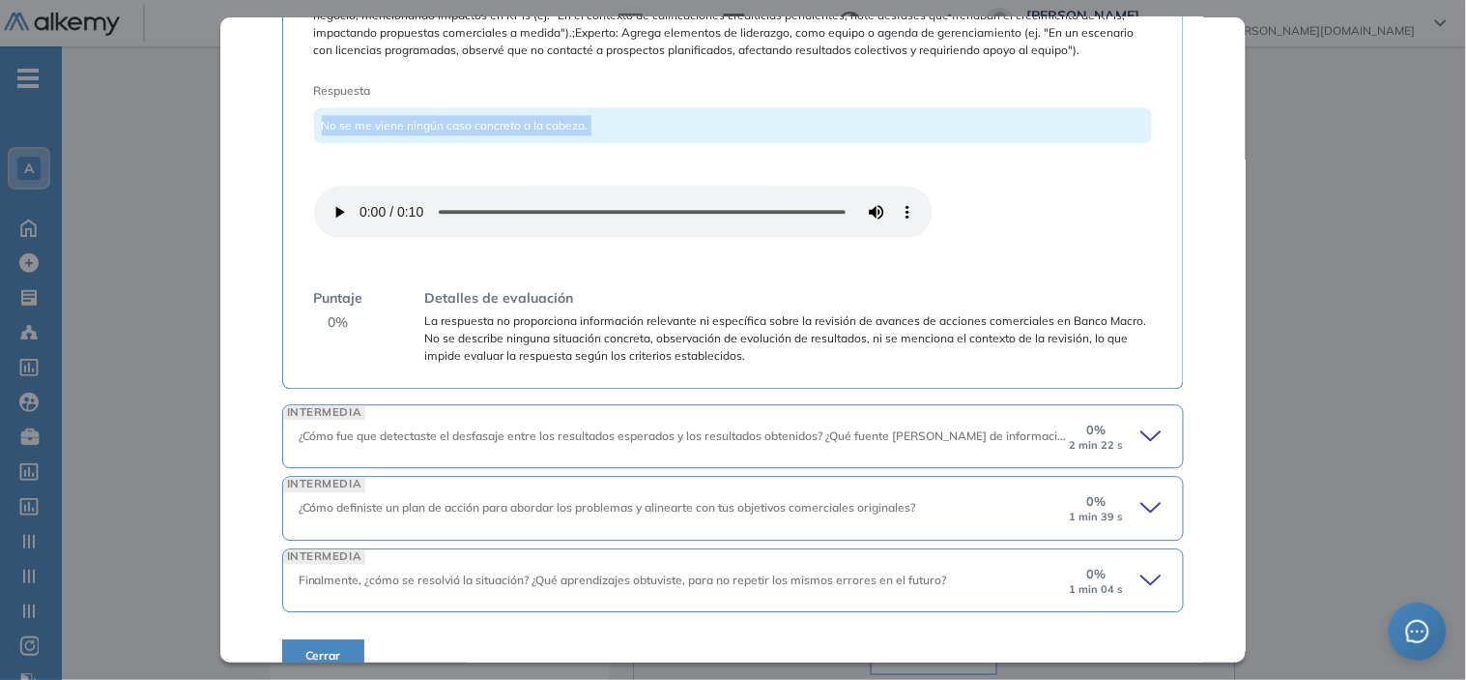
scroll to position [1088, 0]
click at [1141, 493] on icon at bounding box center [1154, 506] width 27 height 27
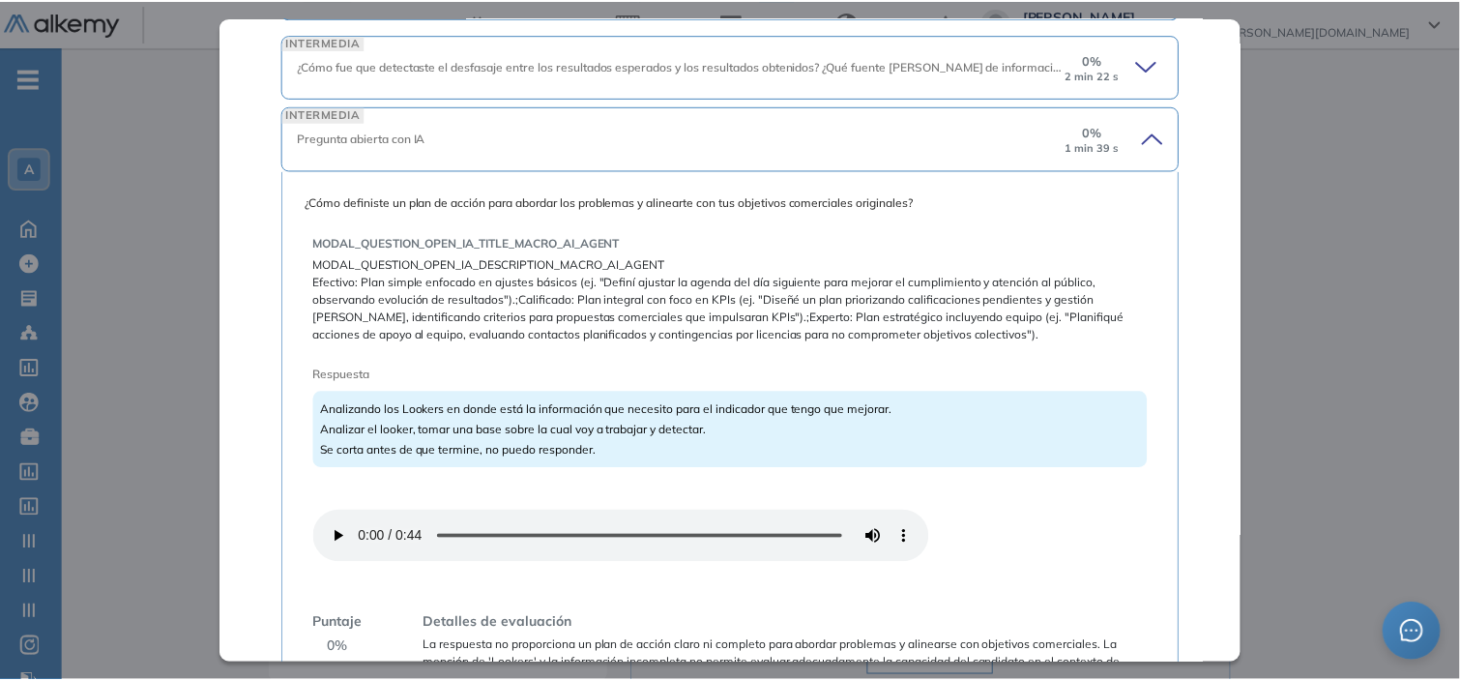
scroll to position [1461, 0]
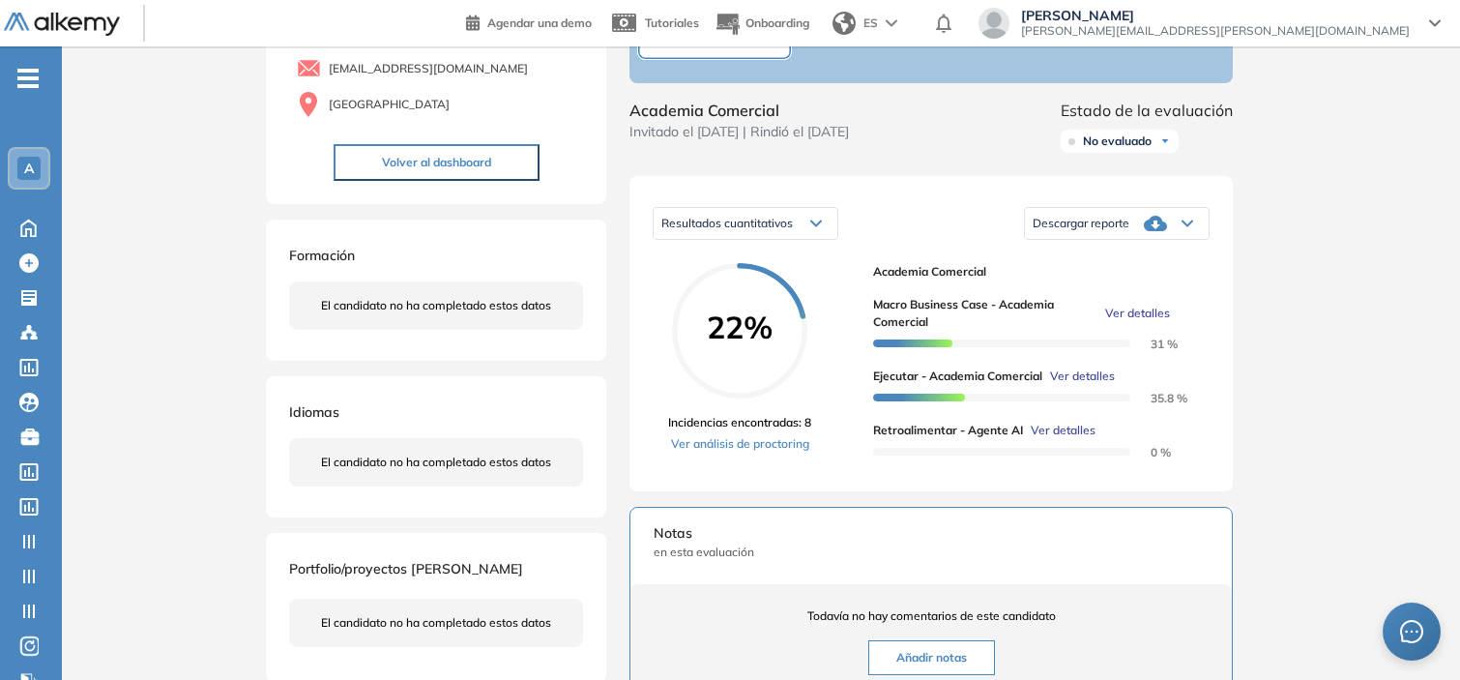
click at [1309, 317] on div "Inicio Alkymetrics Evaluaciones Dashboard Candidato Retroalimentar - Agente AI …" at bounding box center [761, 486] width 1398 height 1220
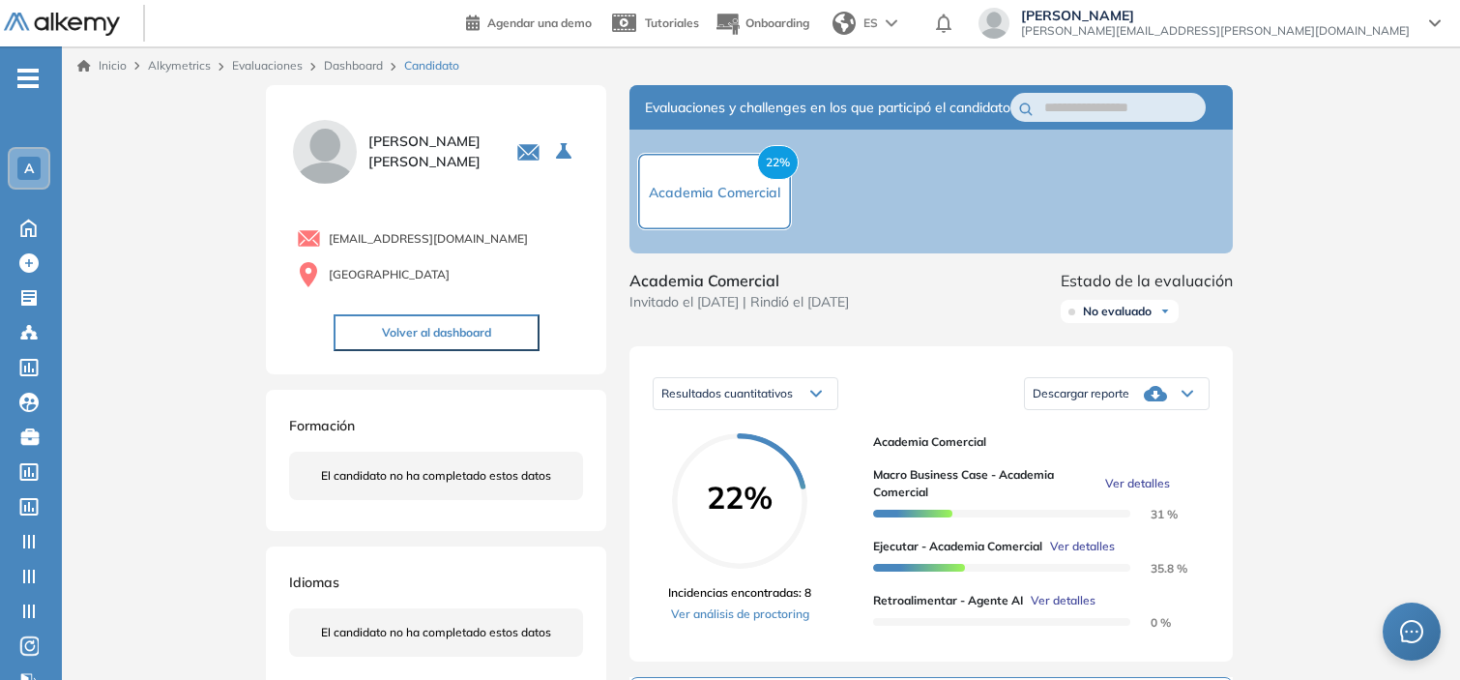
click at [360, 71] on link "Dashboard" at bounding box center [353, 65] width 59 height 14
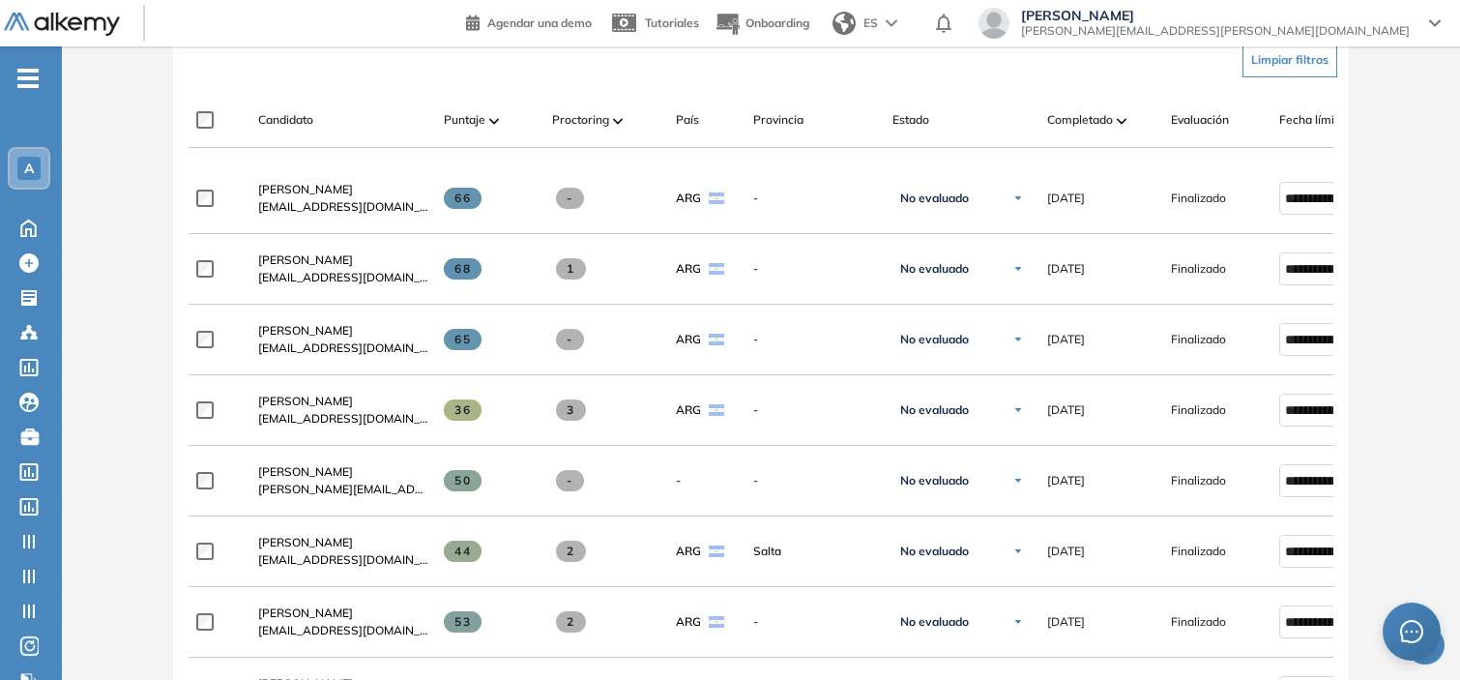
scroll to position [562, 0]
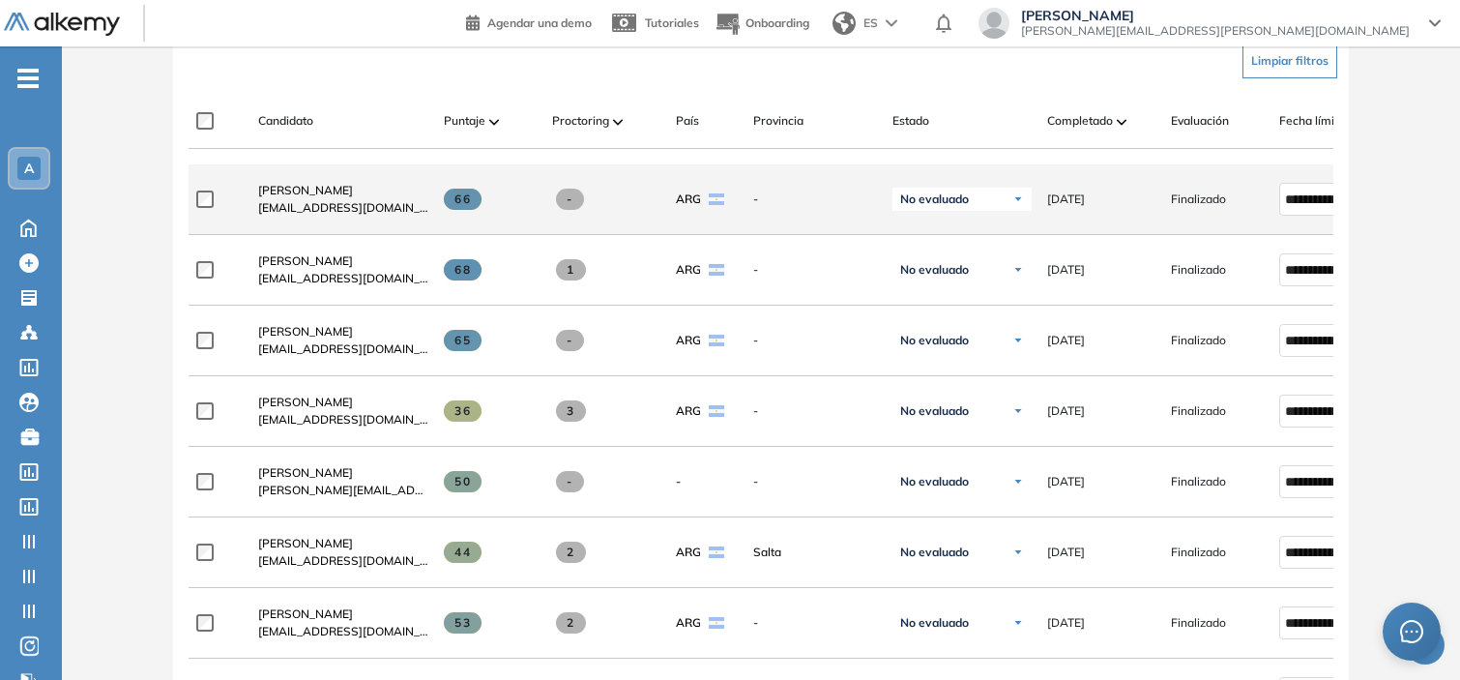
click at [467, 204] on span "66" at bounding box center [463, 198] width 38 height 21
click at [509, 209] on div "66" at bounding box center [490, 198] width 93 height 21
click at [353, 193] on span "Rodrigo Alfredo Cuellar" at bounding box center [305, 190] width 95 height 14
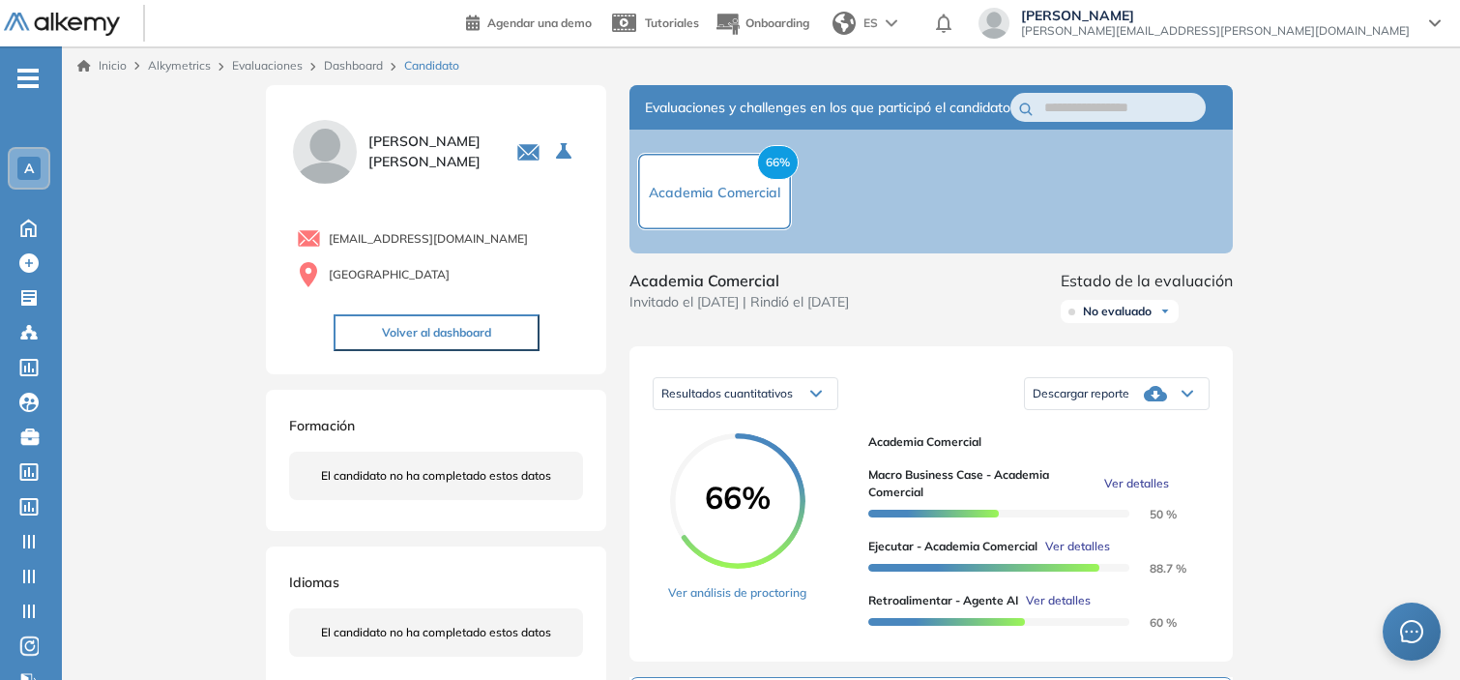
click at [1125, 492] on span "Ver detalles" at bounding box center [1136, 483] width 65 height 17
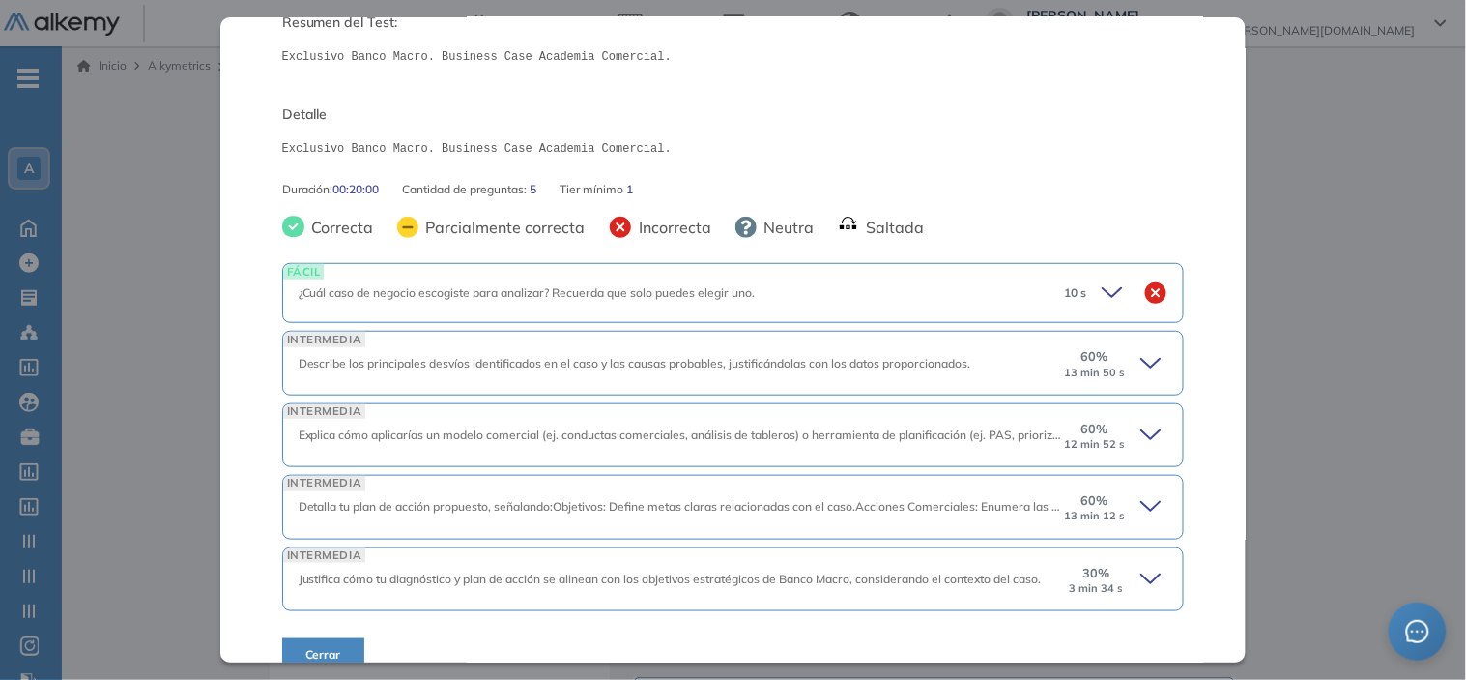
scroll to position [244, 0]
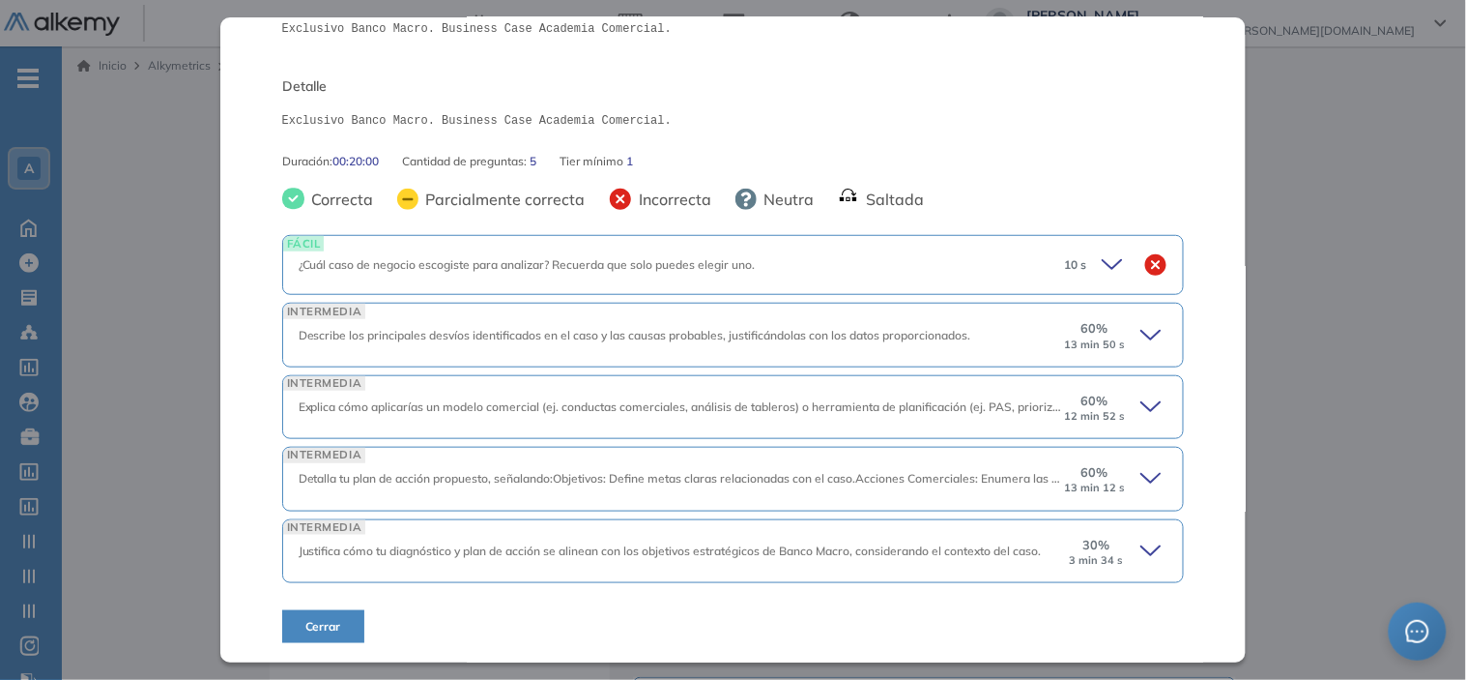
click at [1116, 335] on div "60 % 13 min 50 s" at bounding box center [1115, 334] width 103 height 31
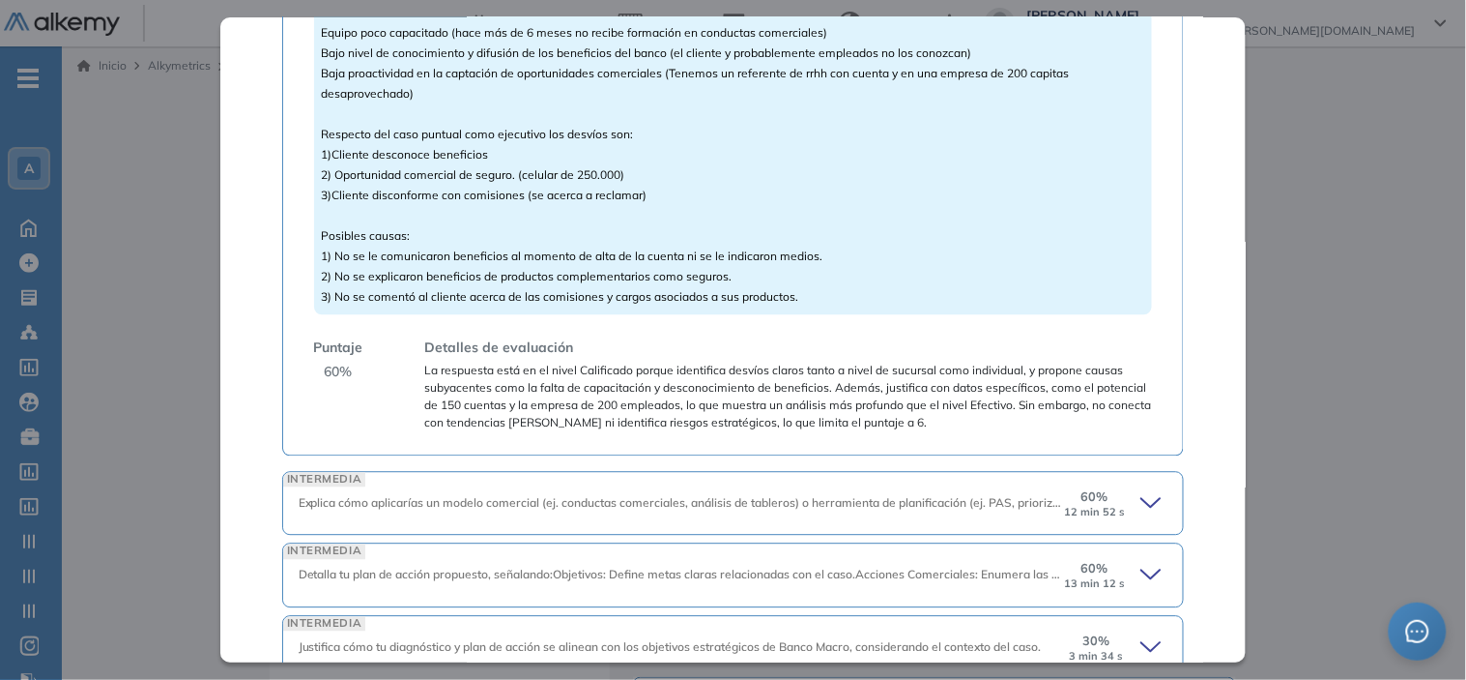
scroll to position [1006, 0]
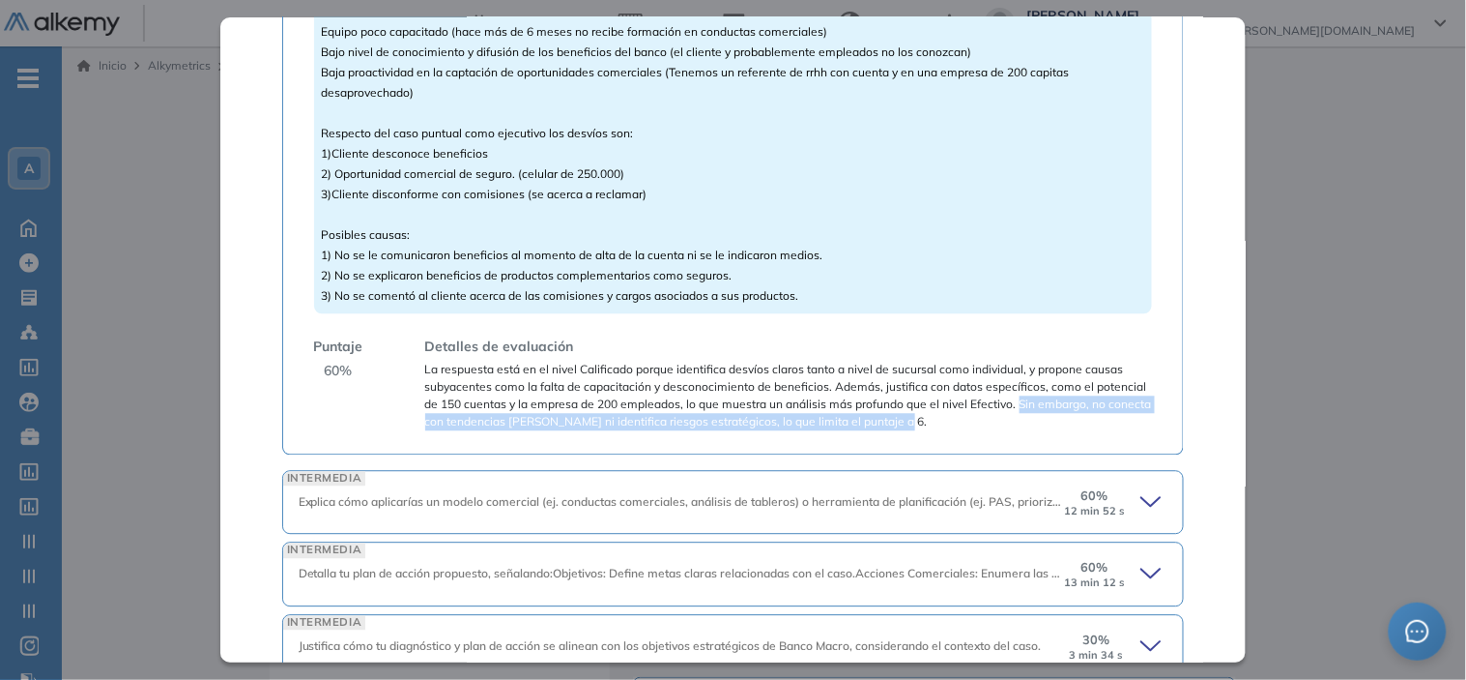
drag, startPoint x: 1018, startPoint y: 404, endPoint x: 1039, endPoint y: 418, distance: 25.2
click at [1039, 418] on span "La respuesta está en el nivel Calificado porque identifica desvíos claros tanto…" at bounding box center [789, 396] width 728 height 70
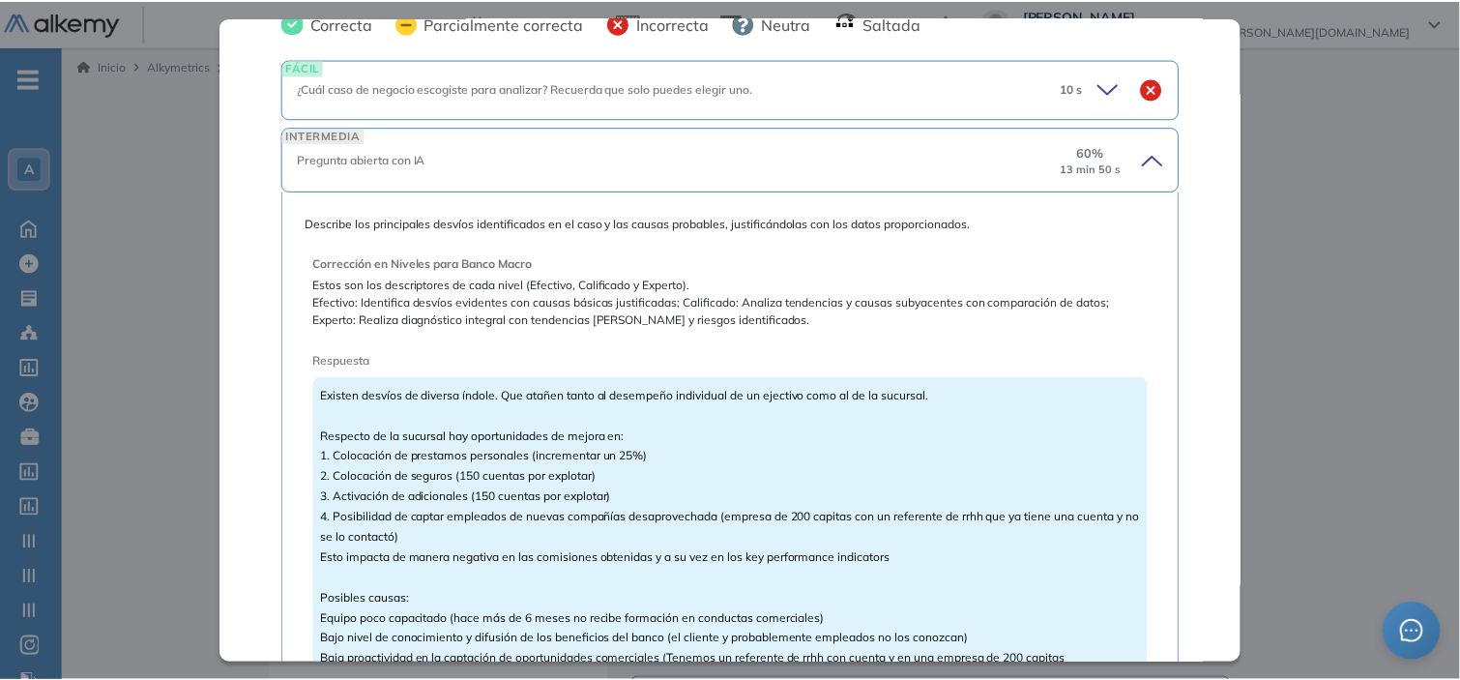
scroll to position [222, 0]
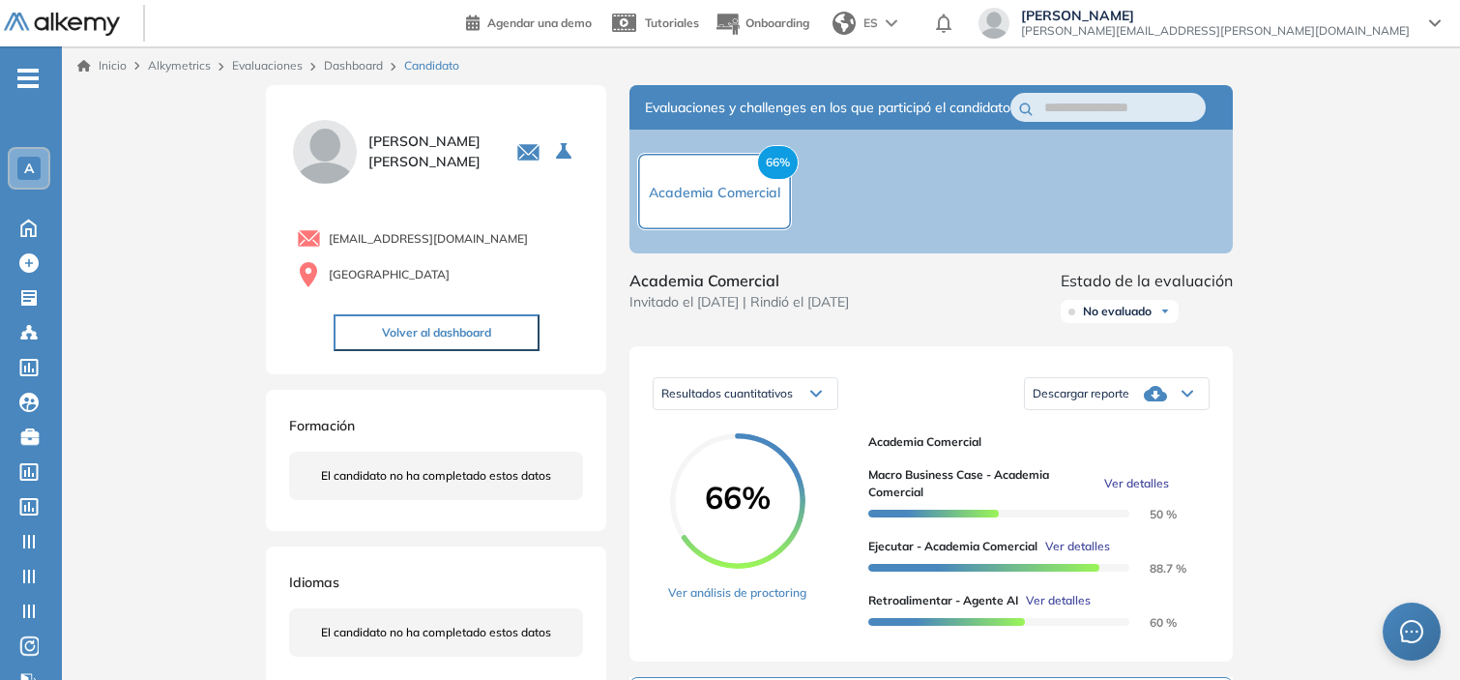
click at [1429, 251] on div "Inicio Alkymetrics Evaluaciones Dashboard Candidato Macro Business Case - Acade…" at bounding box center [761, 656] width 1398 height 1220
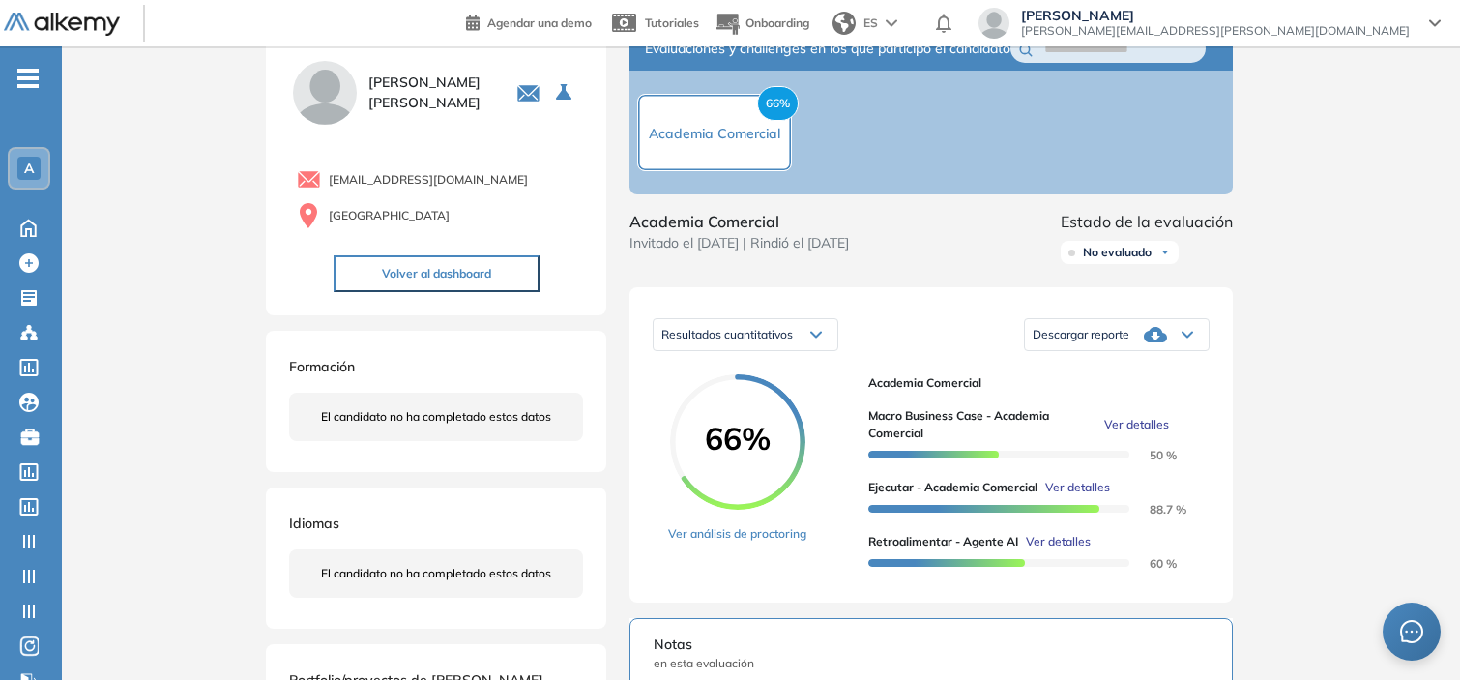
scroll to position [0, 0]
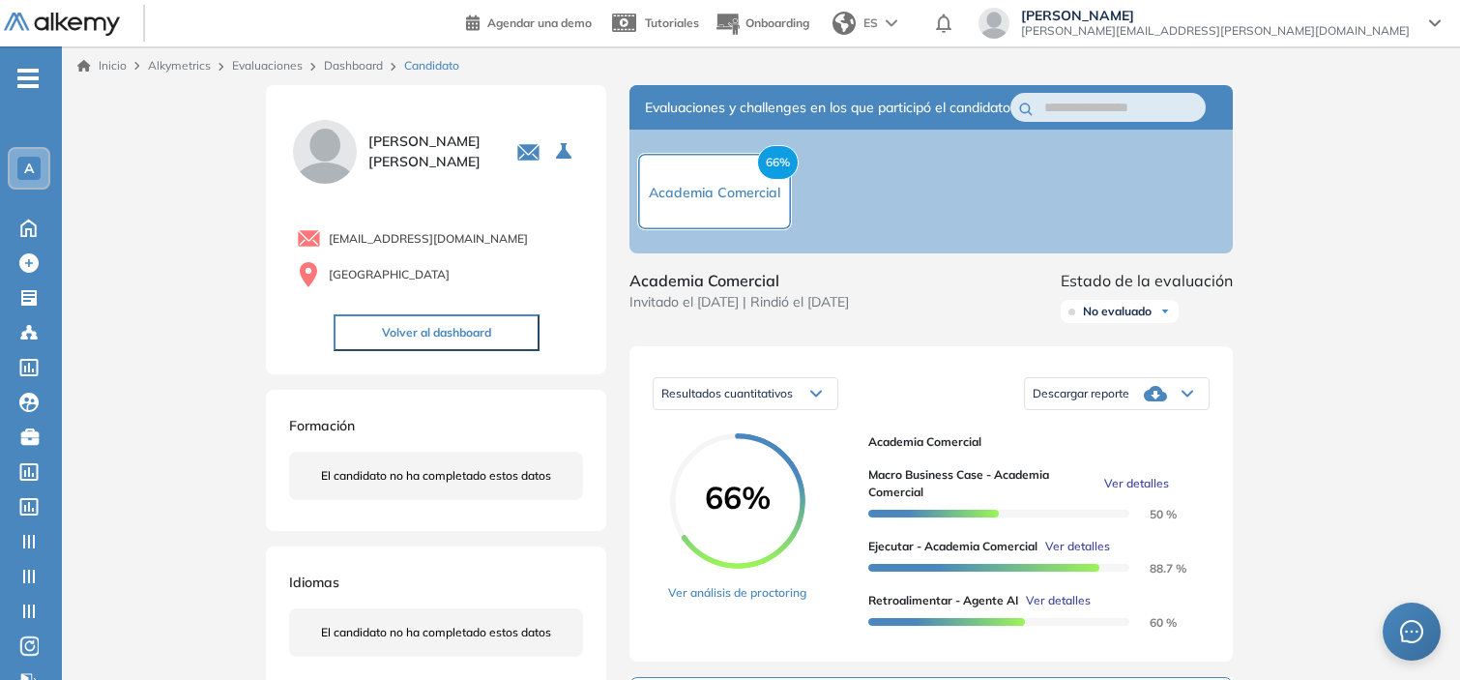
click at [362, 69] on link "Dashboard" at bounding box center [353, 65] width 59 height 14
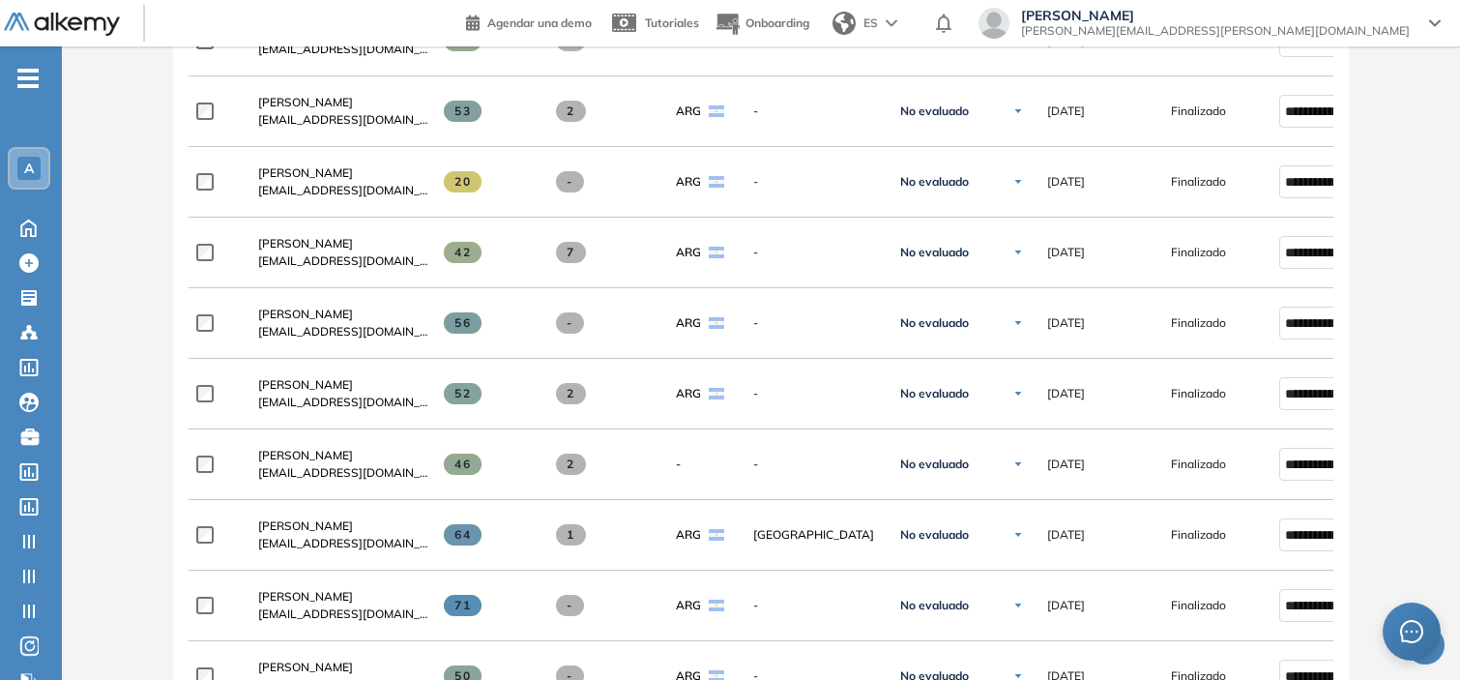
scroll to position [1071, 0]
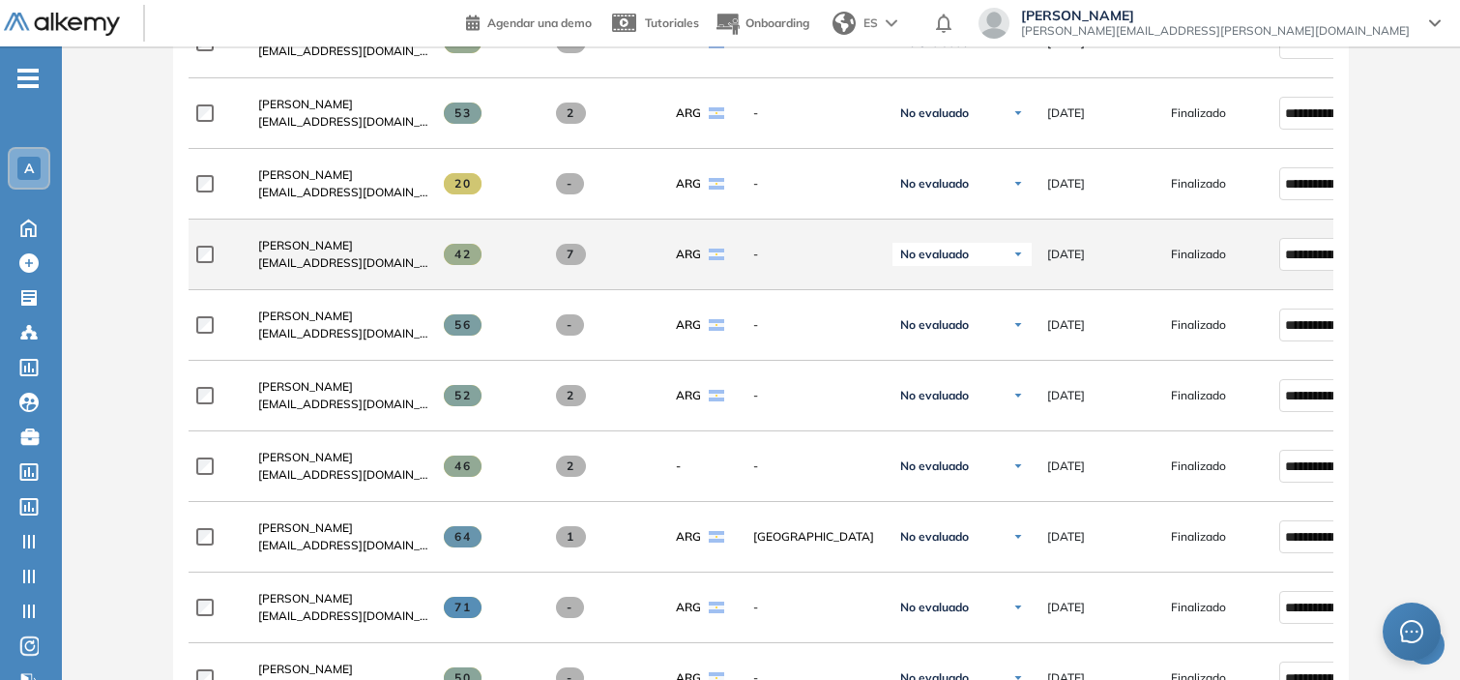
click at [565, 261] on span "7" at bounding box center [571, 254] width 30 height 21
click at [576, 264] on span at bounding box center [571, 254] width 30 height 21
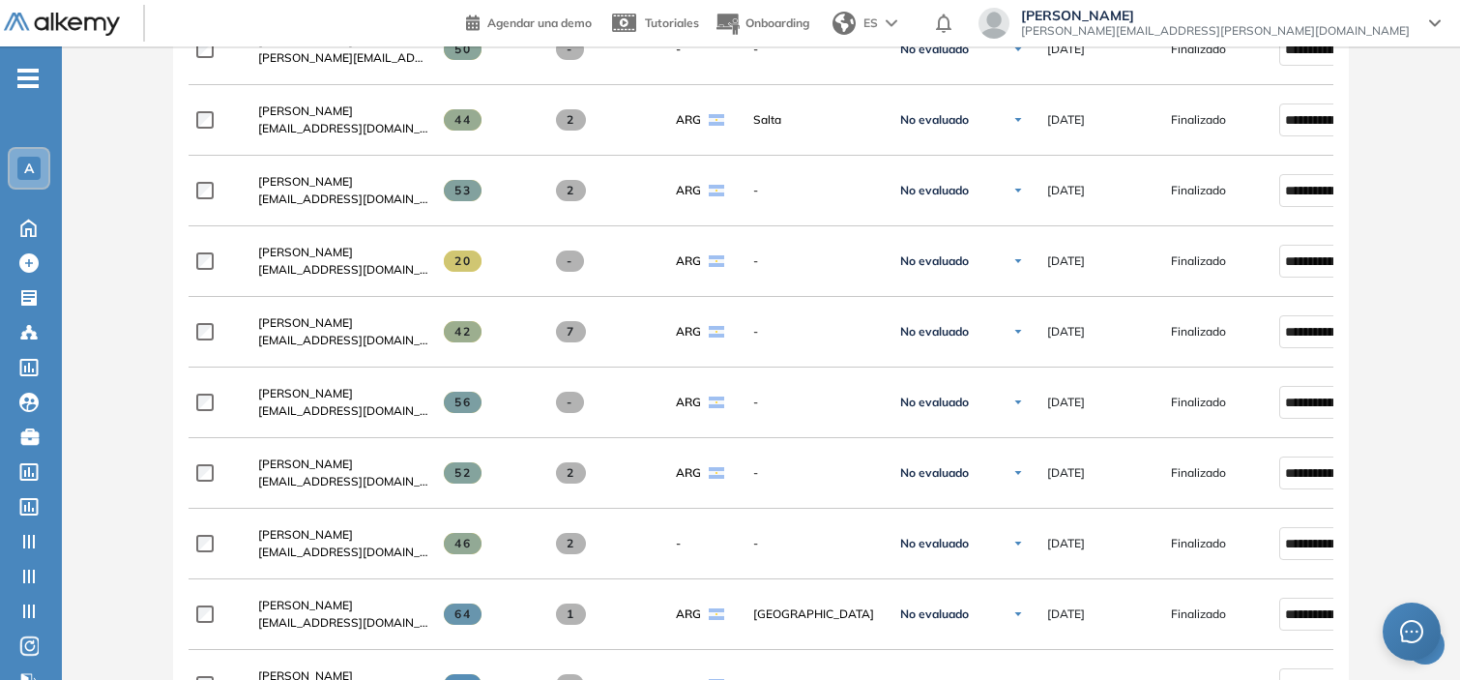
scroll to position [996, 0]
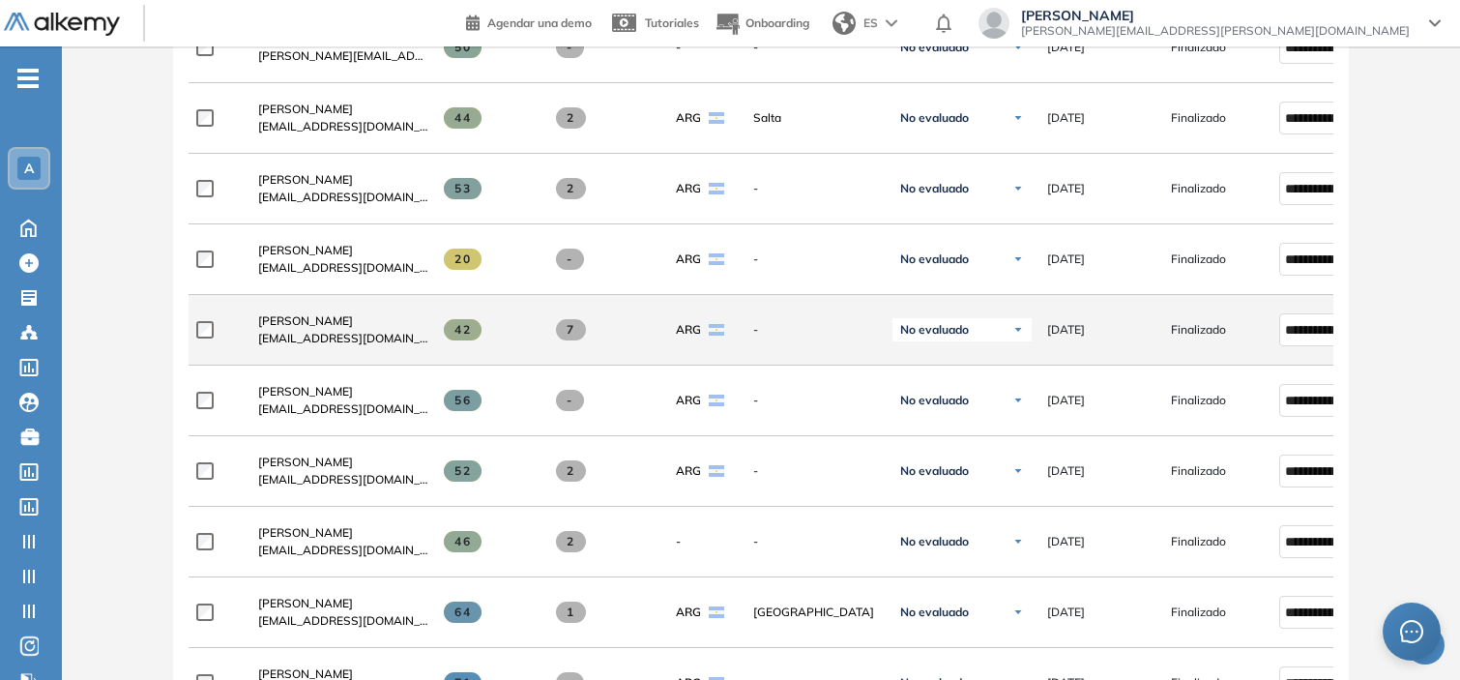
click at [574, 334] on span "7" at bounding box center [571, 329] width 30 height 21
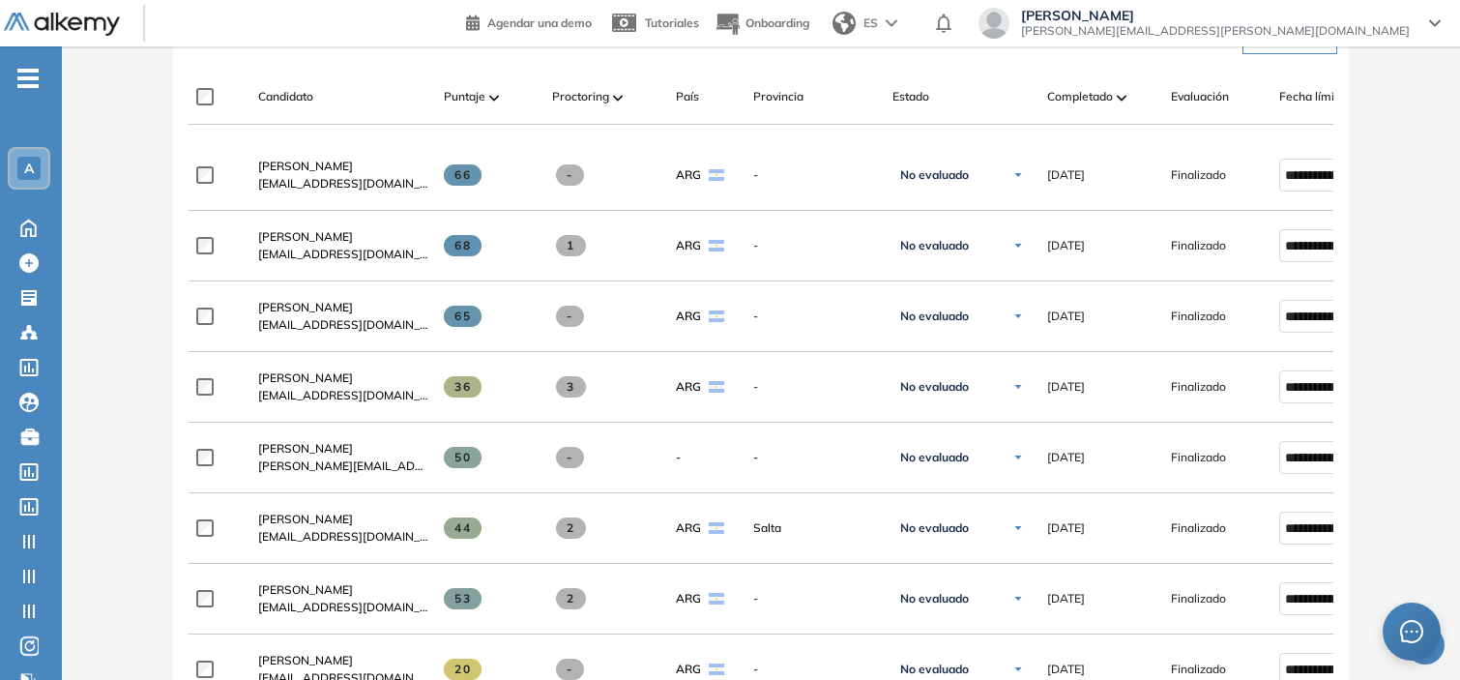
scroll to position [557, 0]
